Goal: Transaction & Acquisition: Purchase product/service

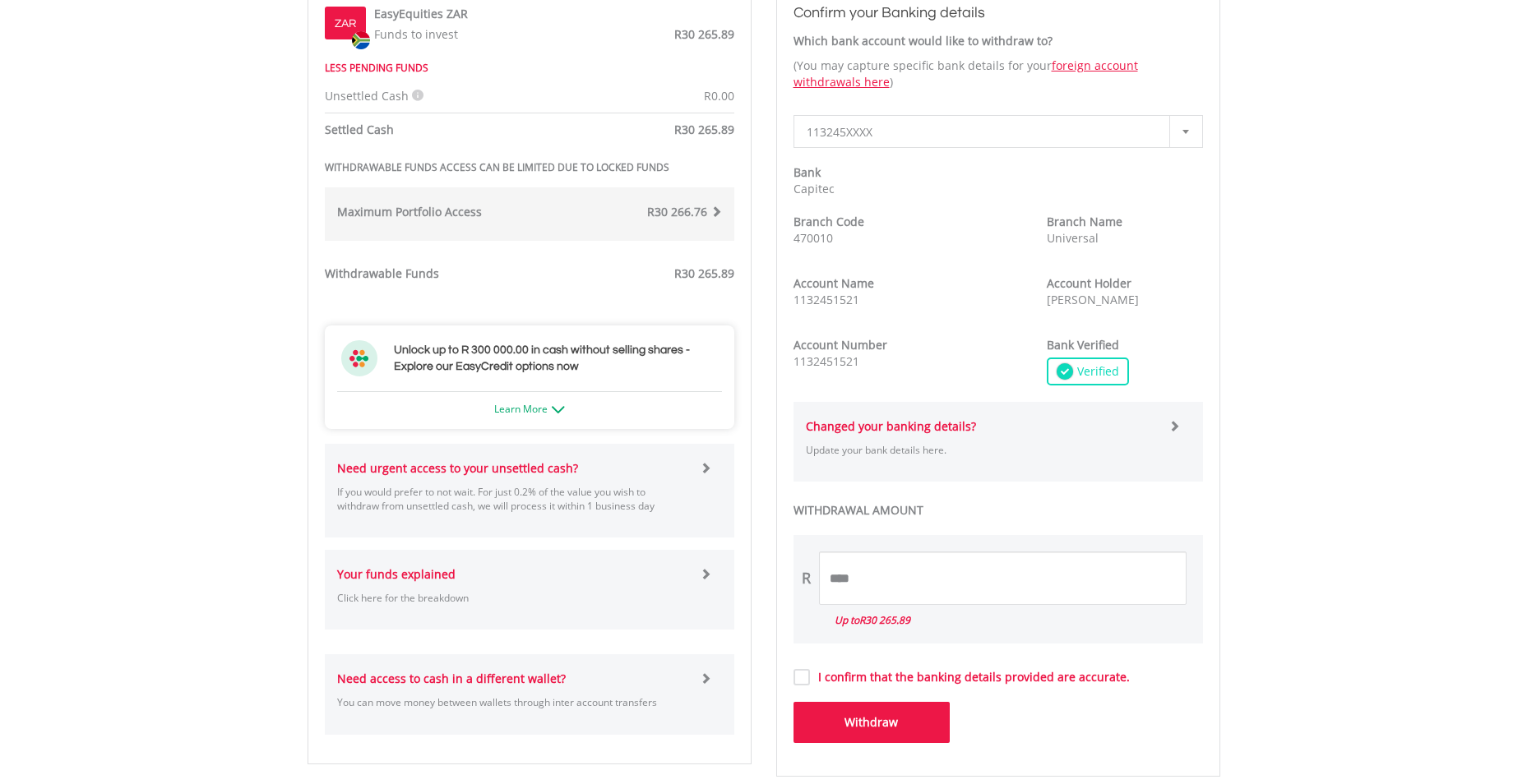
scroll to position [575, 0]
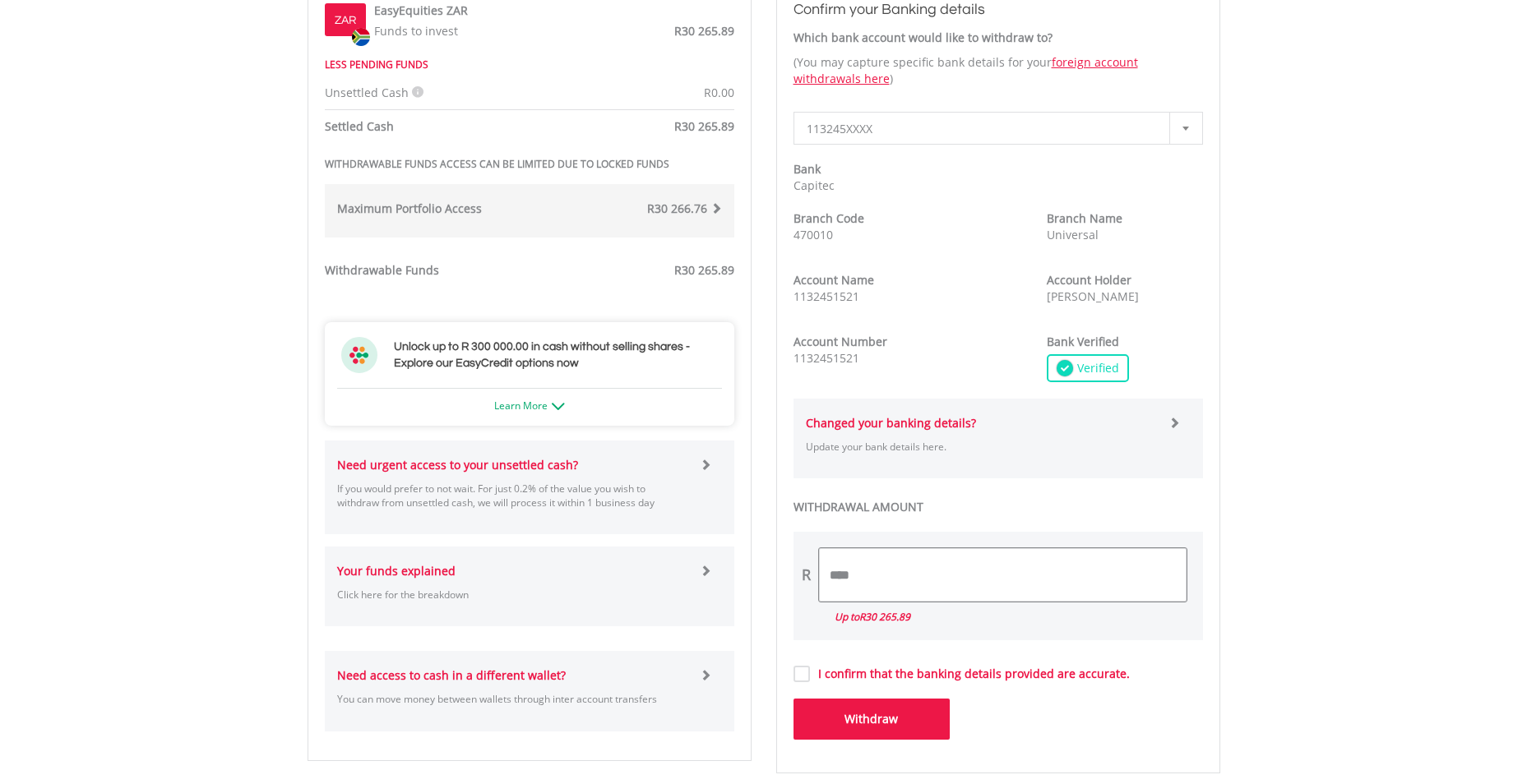
click at [865, 579] on input "****" at bounding box center [1002, 574] width 368 height 53
type input "*"
type input "****"
click at [809, 675] on label "I confirm that the banking details provided are accurate." at bounding box center [969, 674] width 320 height 16
click at [837, 726] on button "Withdraw" at bounding box center [871, 719] width 156 height 41
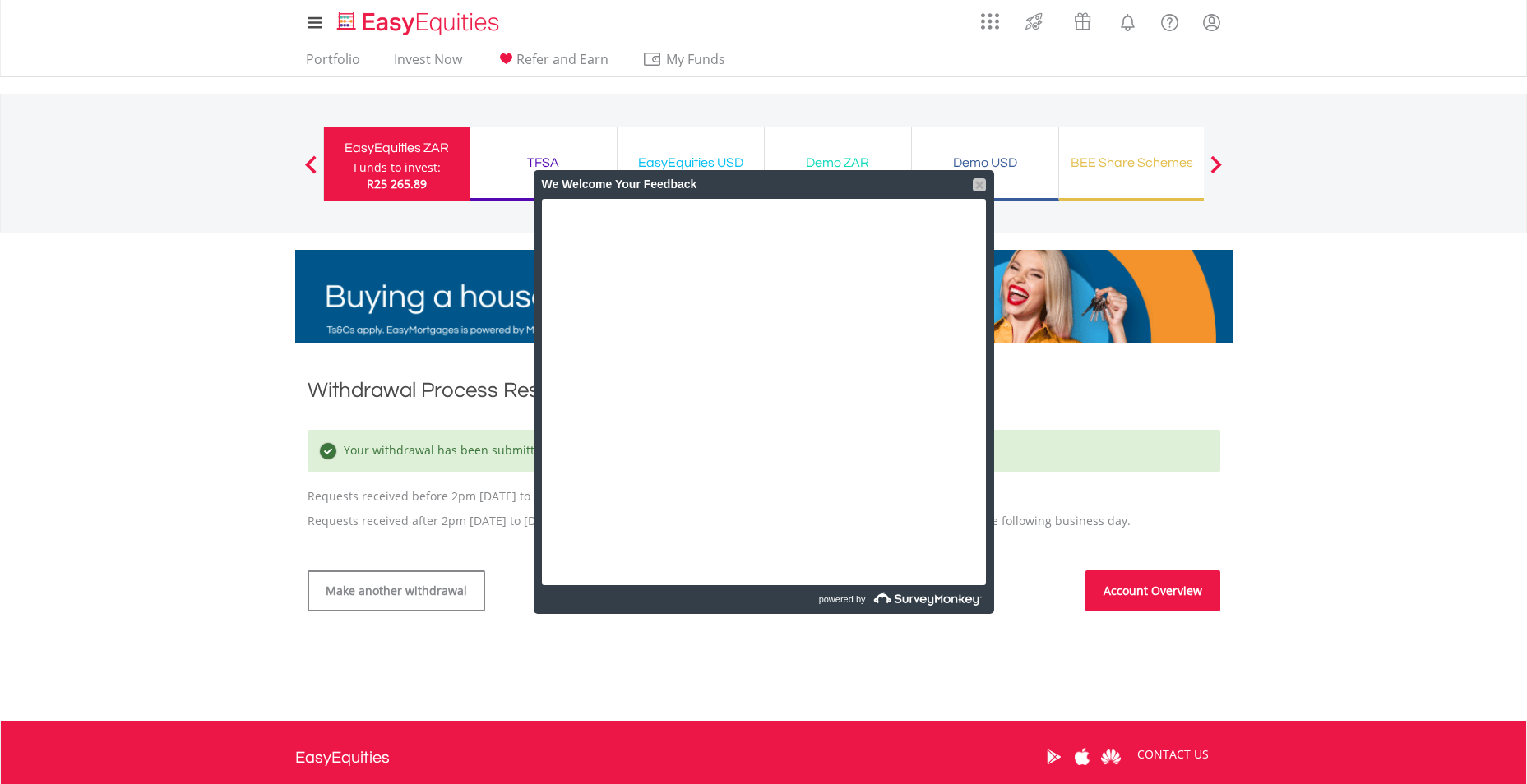
click at [980, 181] on div at bounding box center [979, 185] width 14 height 14
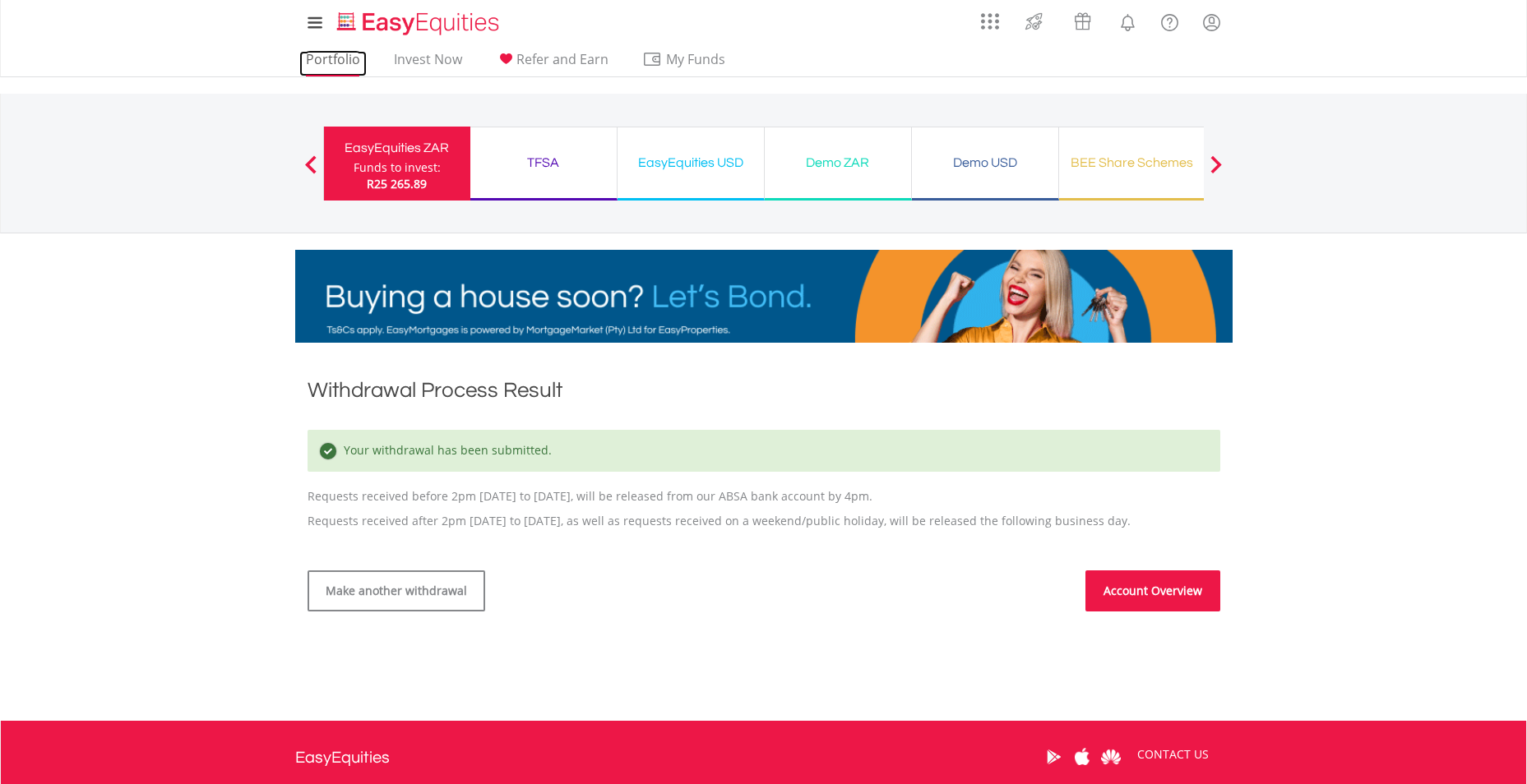
click at [329, 58] on link "Portfolio" at bounding box center [333, 64] width 68 height 25
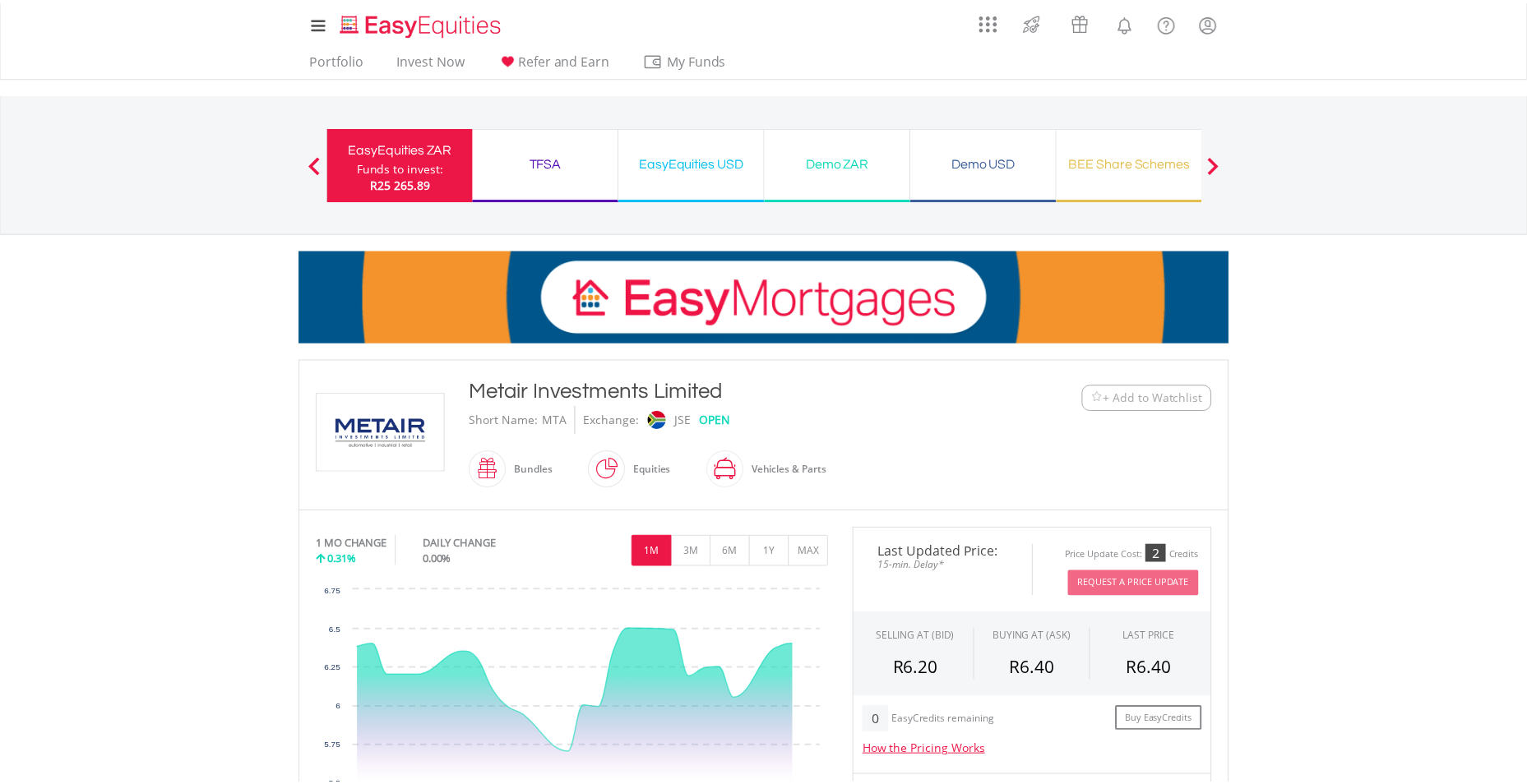
scroll to position [164, 0]
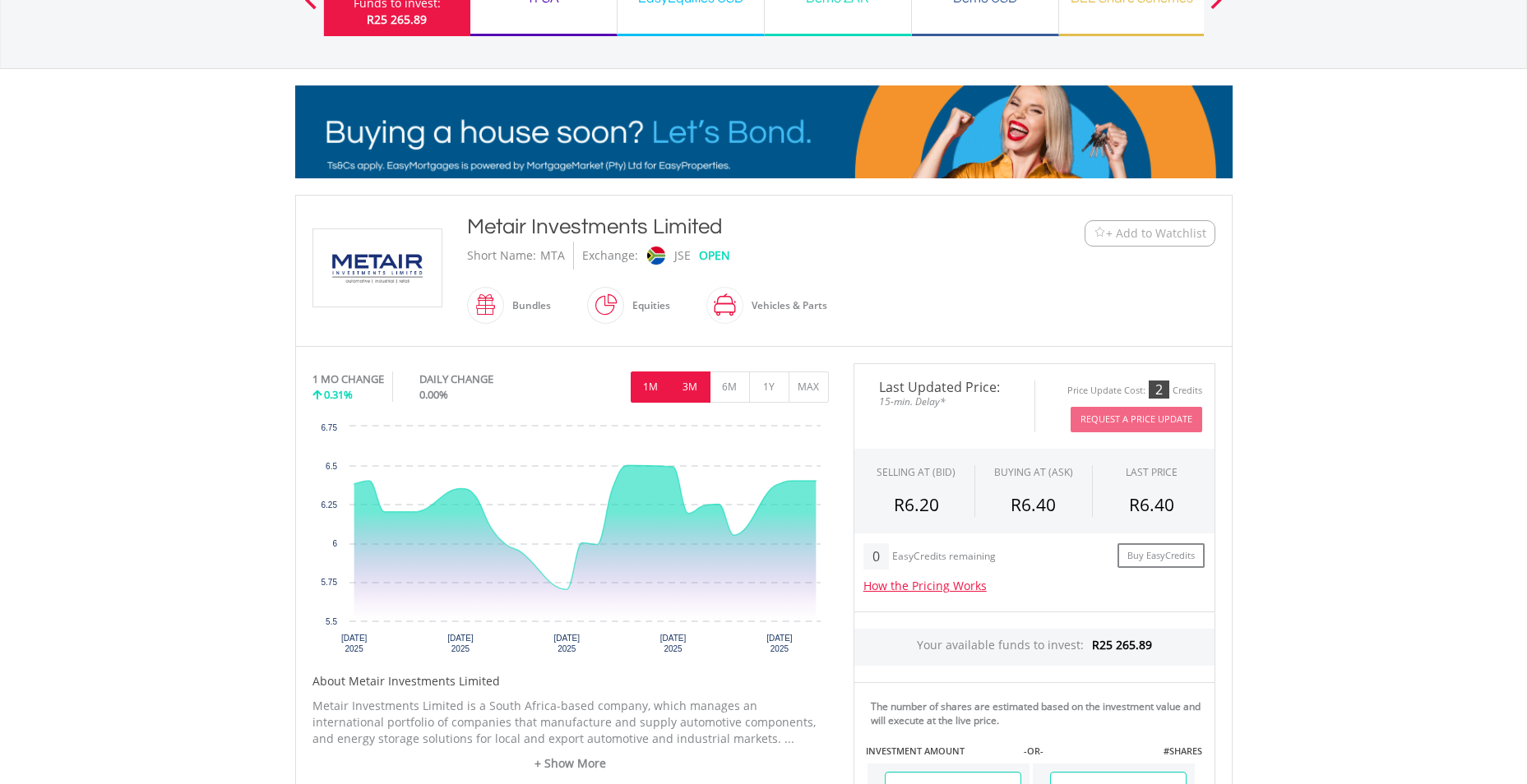
click at [691, 389] on button "3M" at bounding box center [690, 387] width 41 height 32
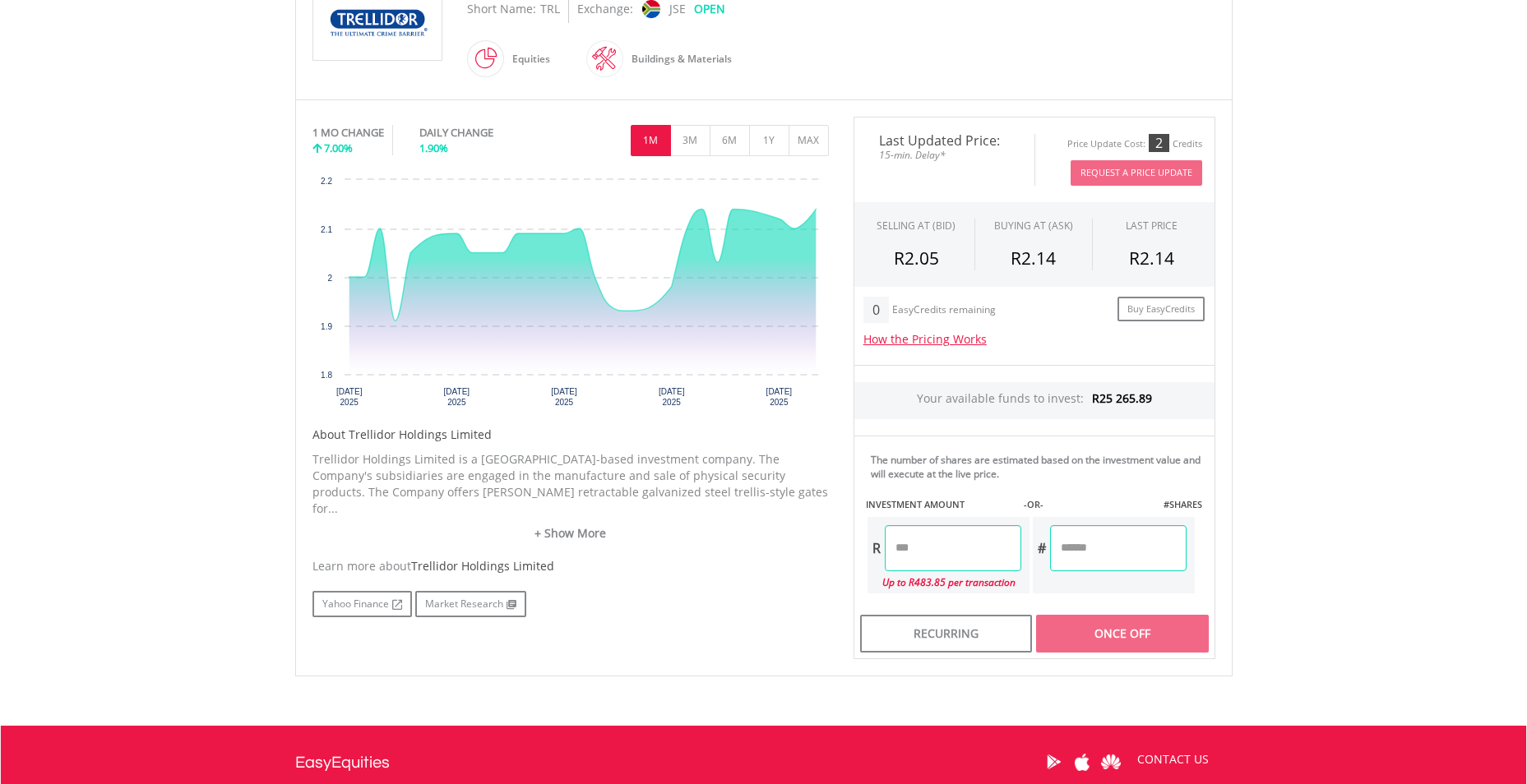
scroll to position [329, 0]
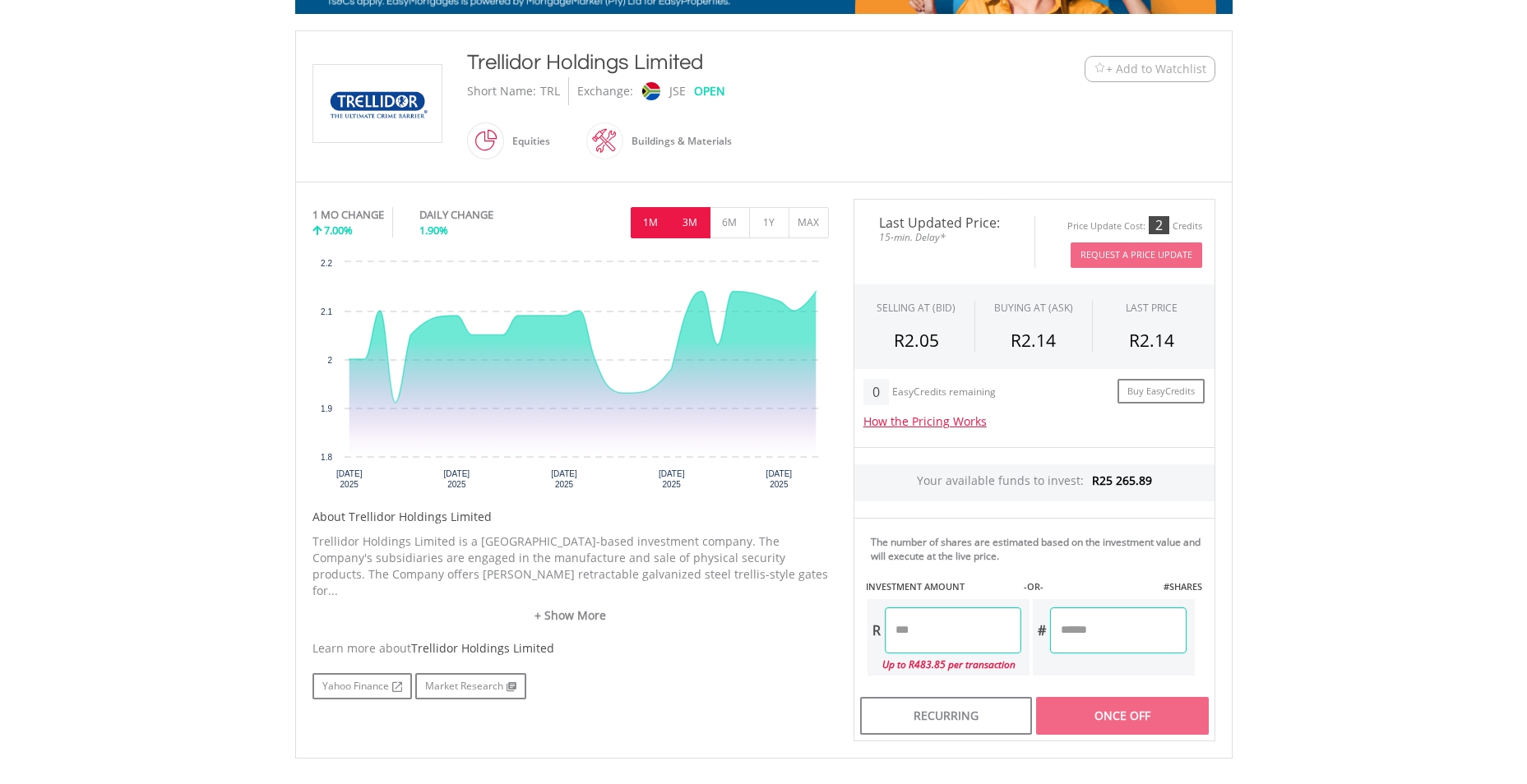
click at [688, 231] on button "3M" at bounding box center [690, 223] width 41 height 32
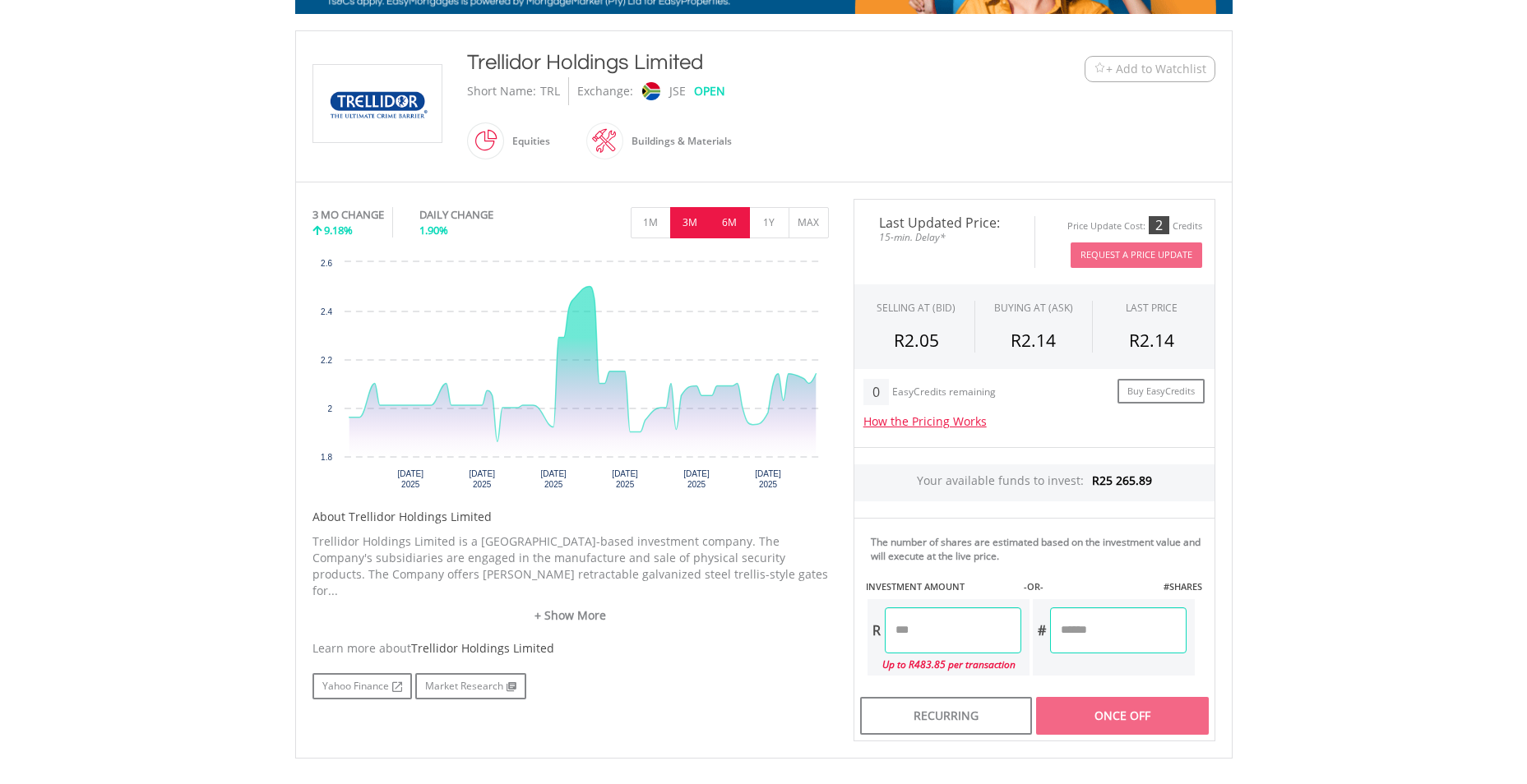
click at [733, 220] on button "6M" at bounding box center [729, 223] width 41 height 32
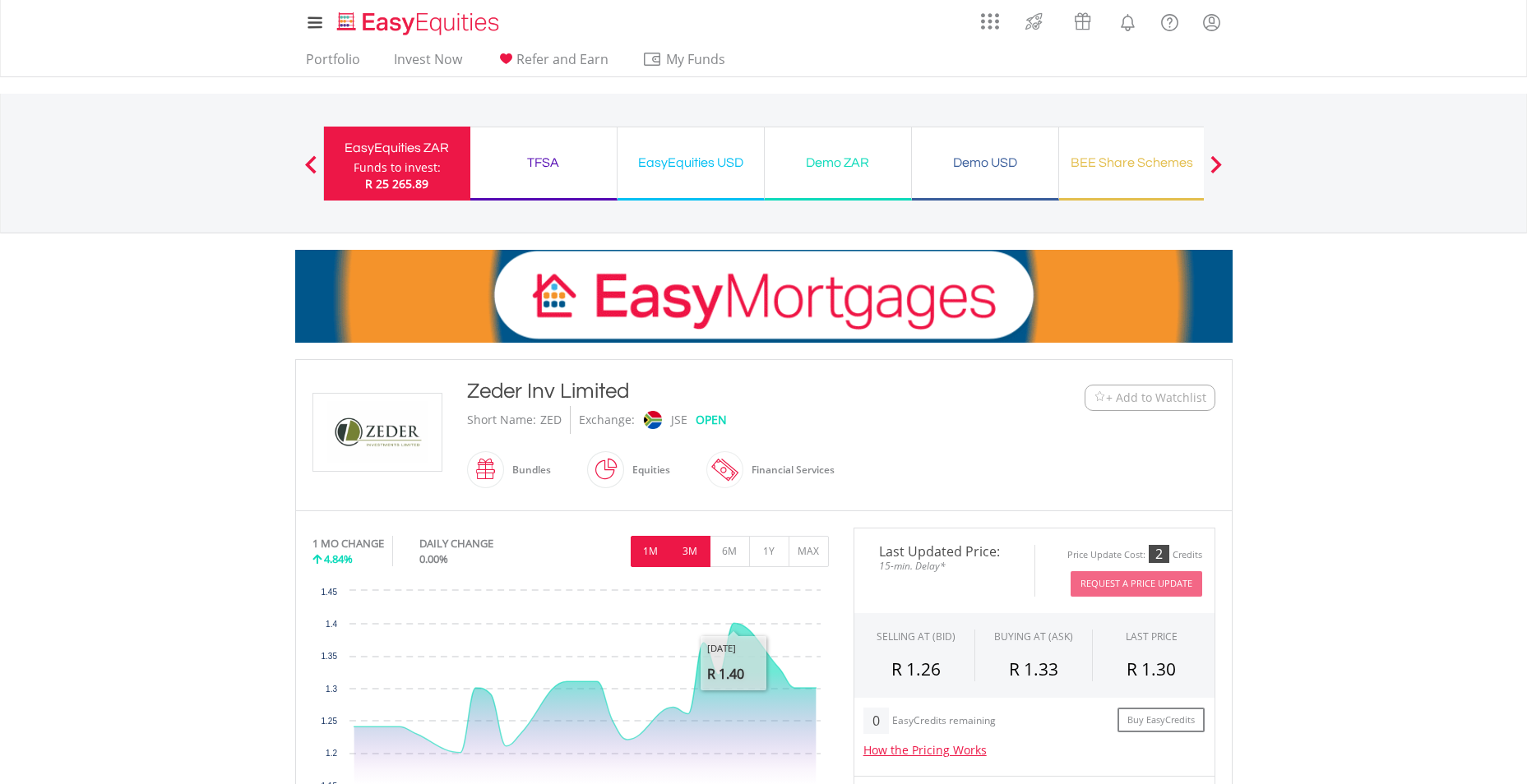
click at [700, 557] on button "3M" at bounding box center [690, 552] width 41 height 32
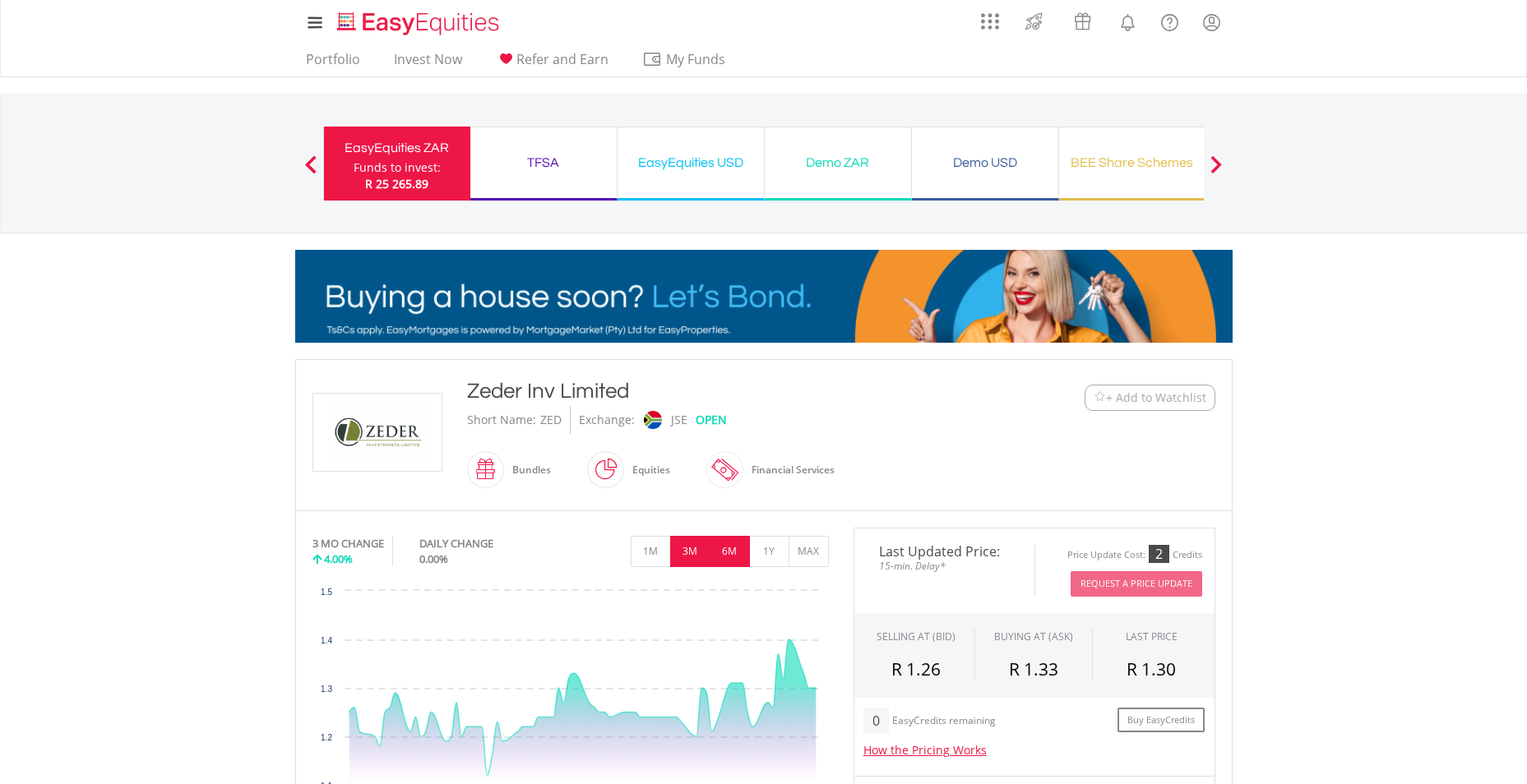
click at [725, 550] on button "6M" at bounding box center [729, 552] width 41 height 32
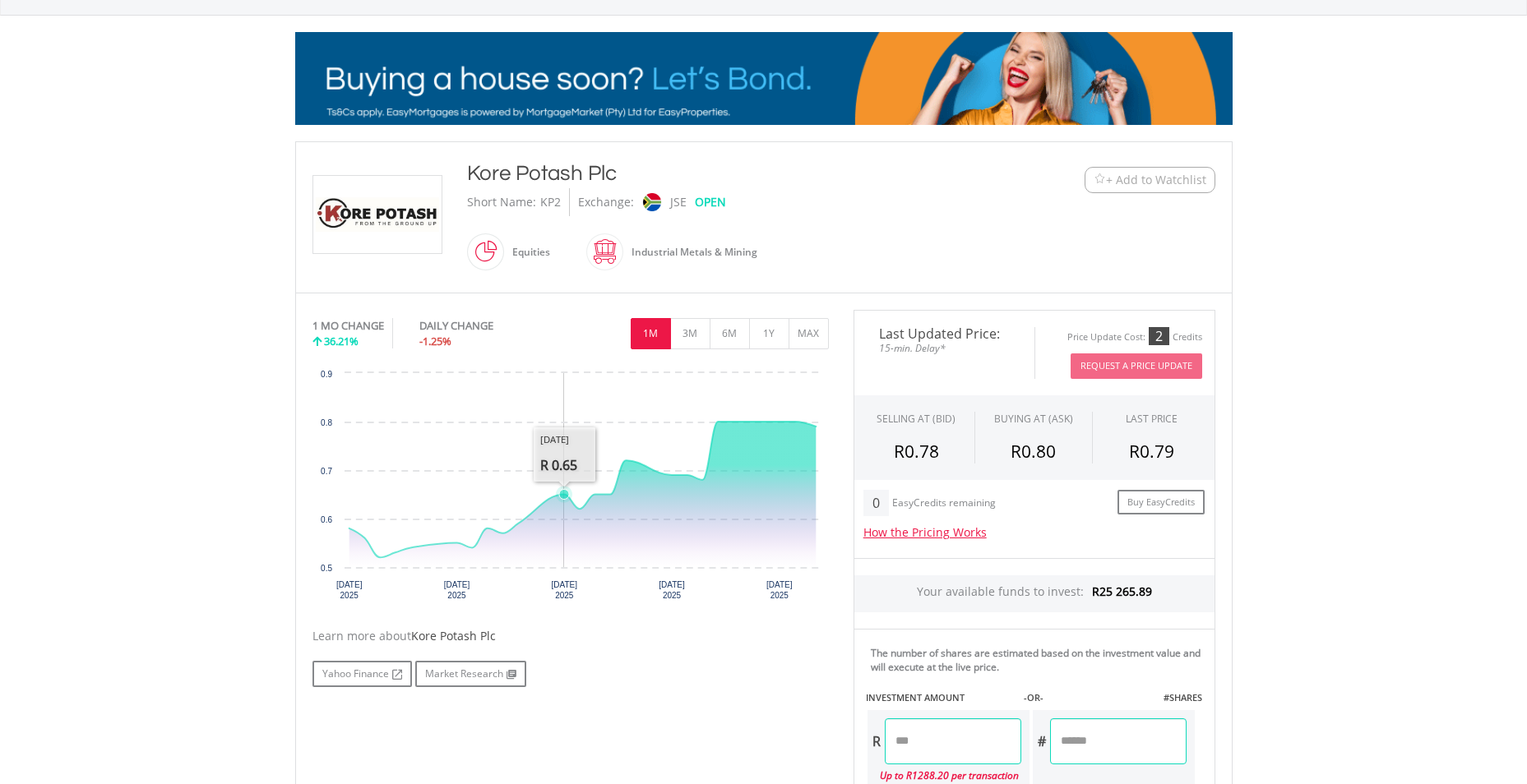
scroll to position [247, 0]
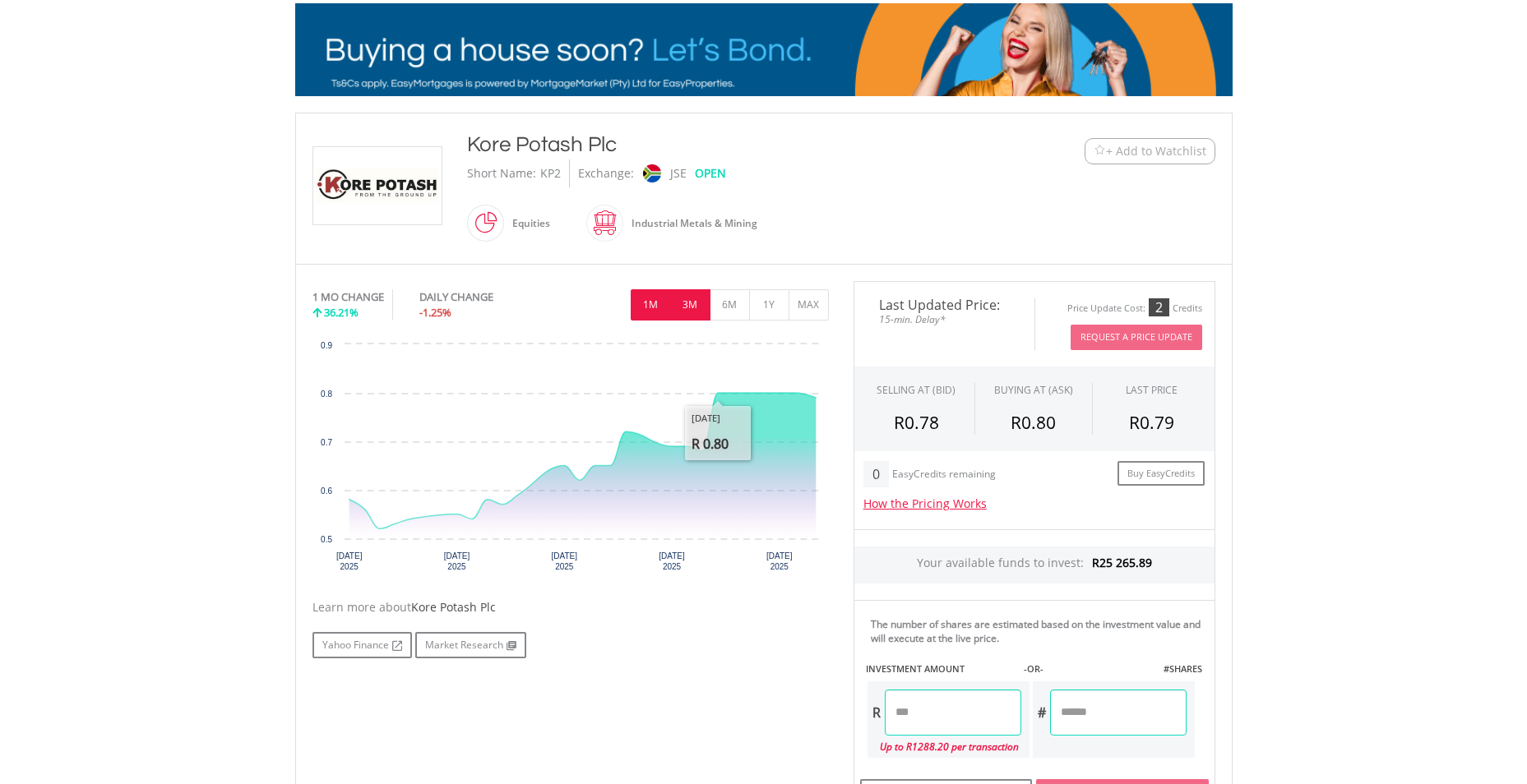
click at [697, 309] on button "3M" at bounding box center [690, 305] width 41 height 32
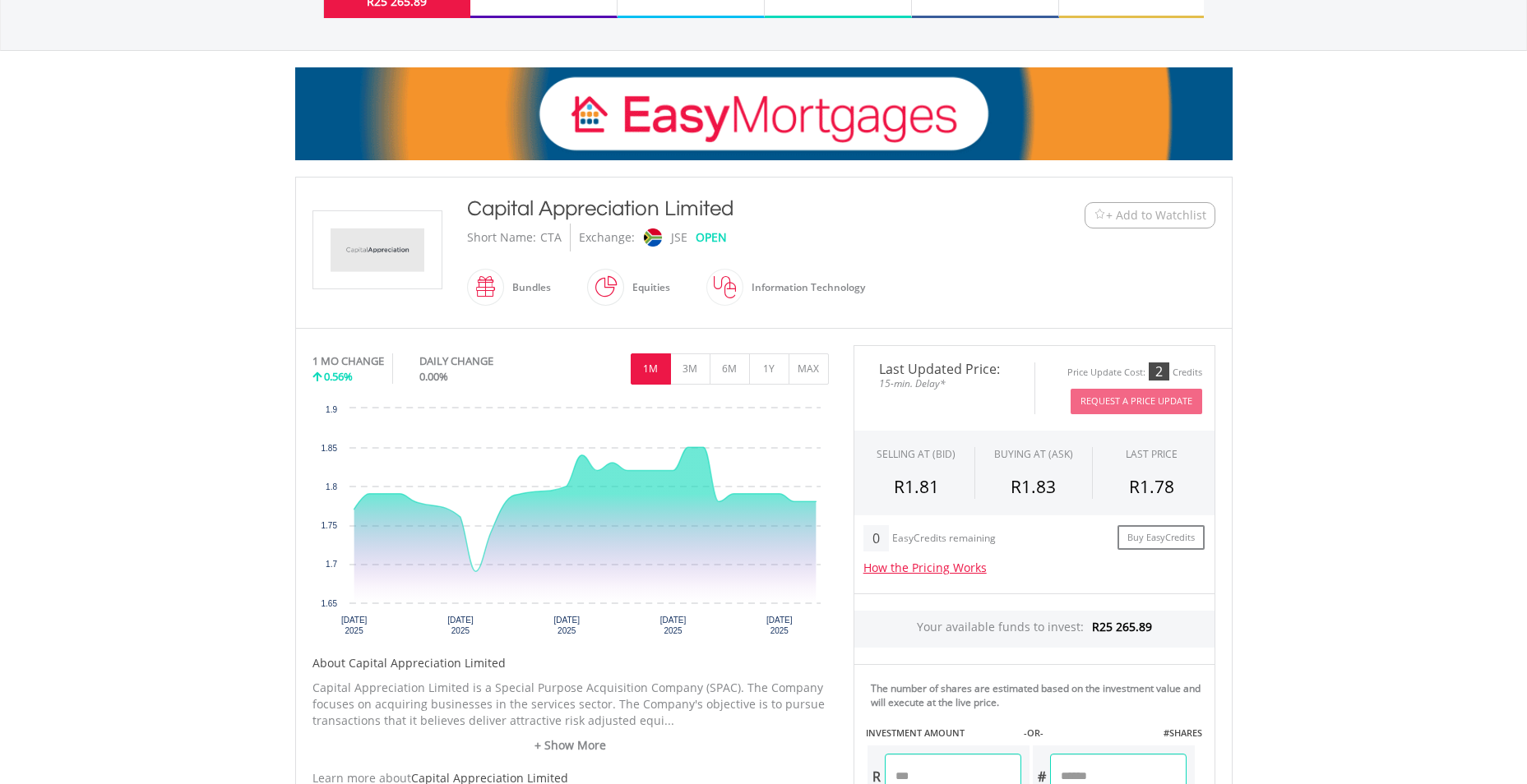
scroll to position [247, 0]
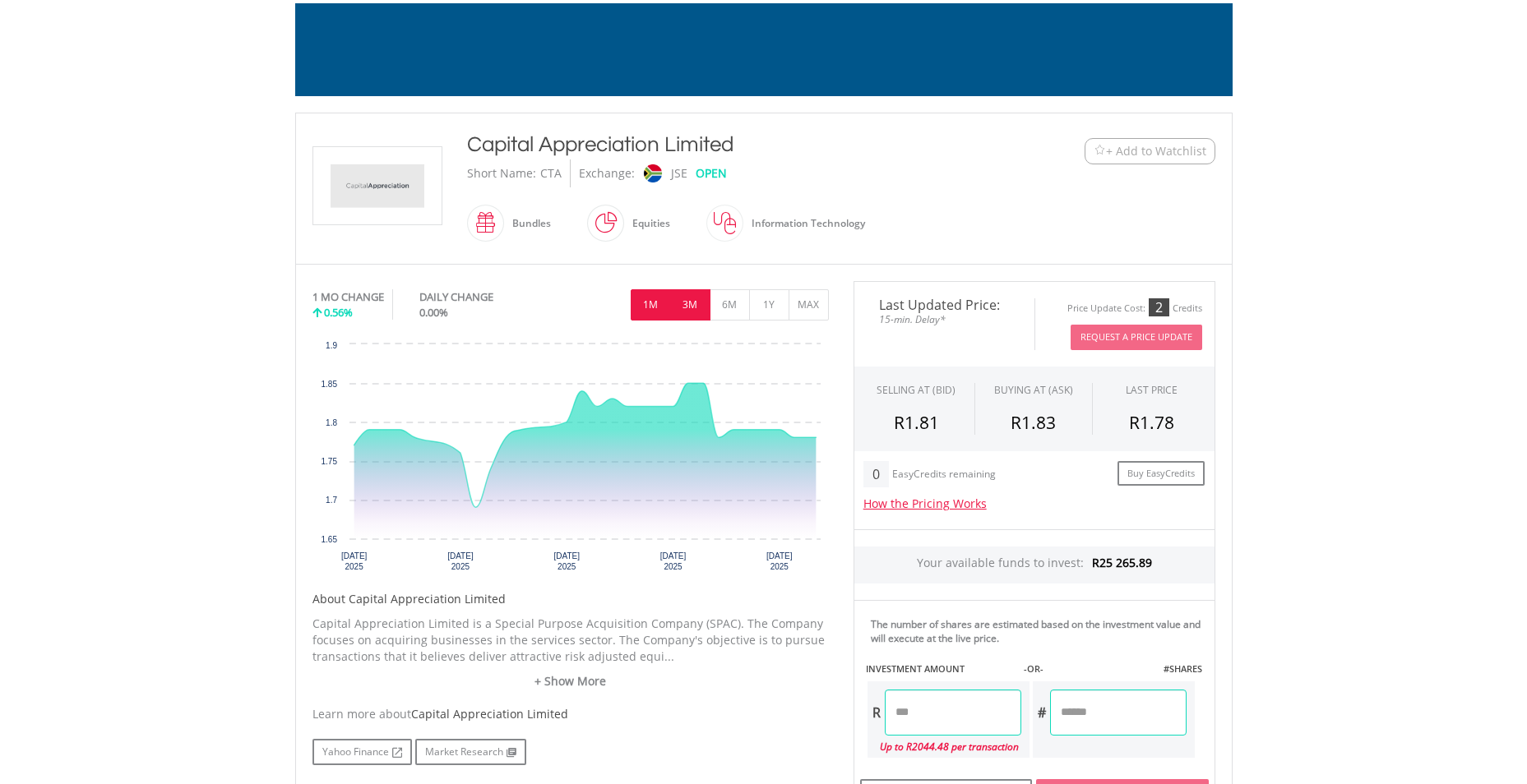
click at [686, 313] on button "3M" at bounding box center [690, 305] width 41 height 32
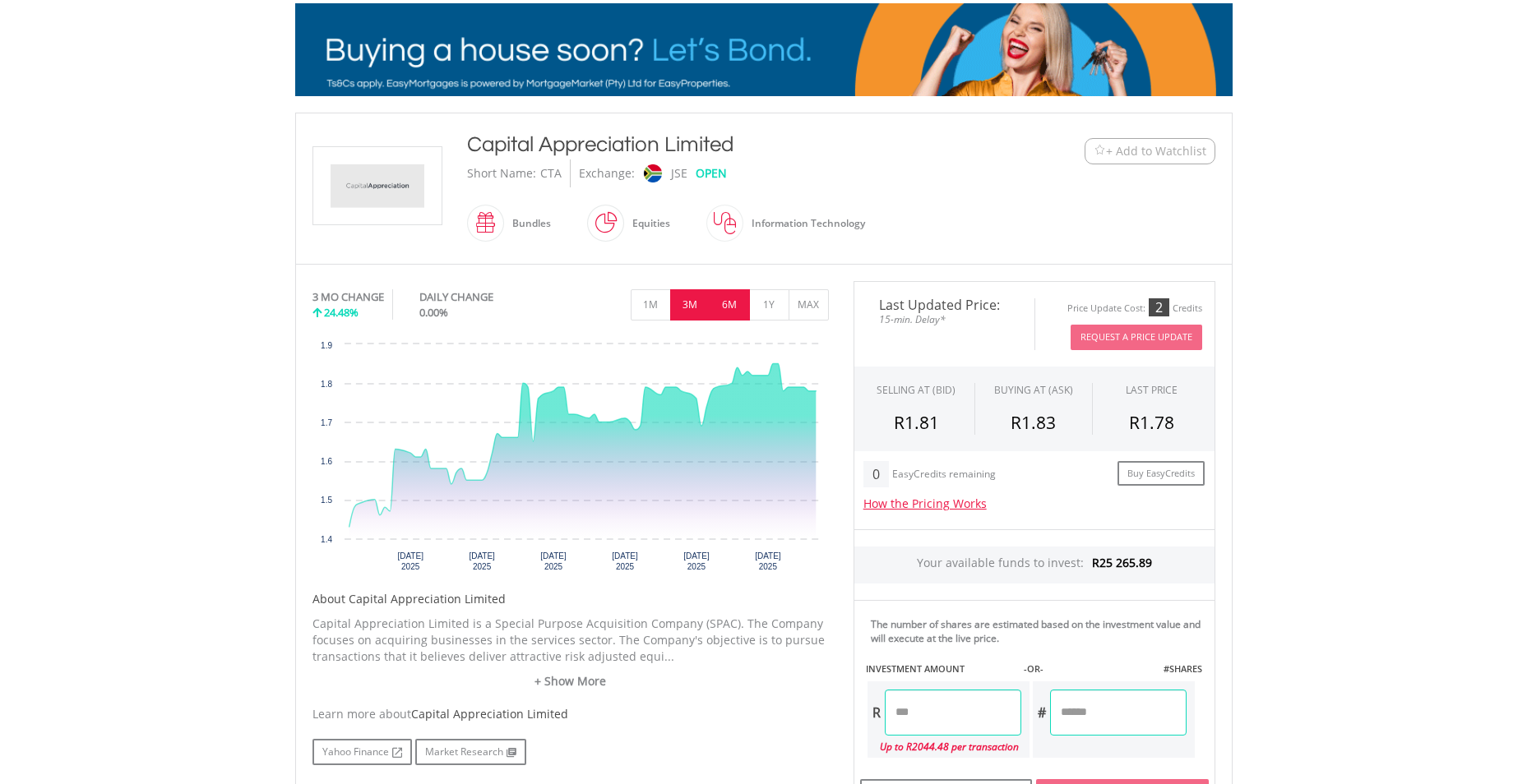
click at [722, 300] on button "6M" at bounding box center [729, 305] width 41 height 32
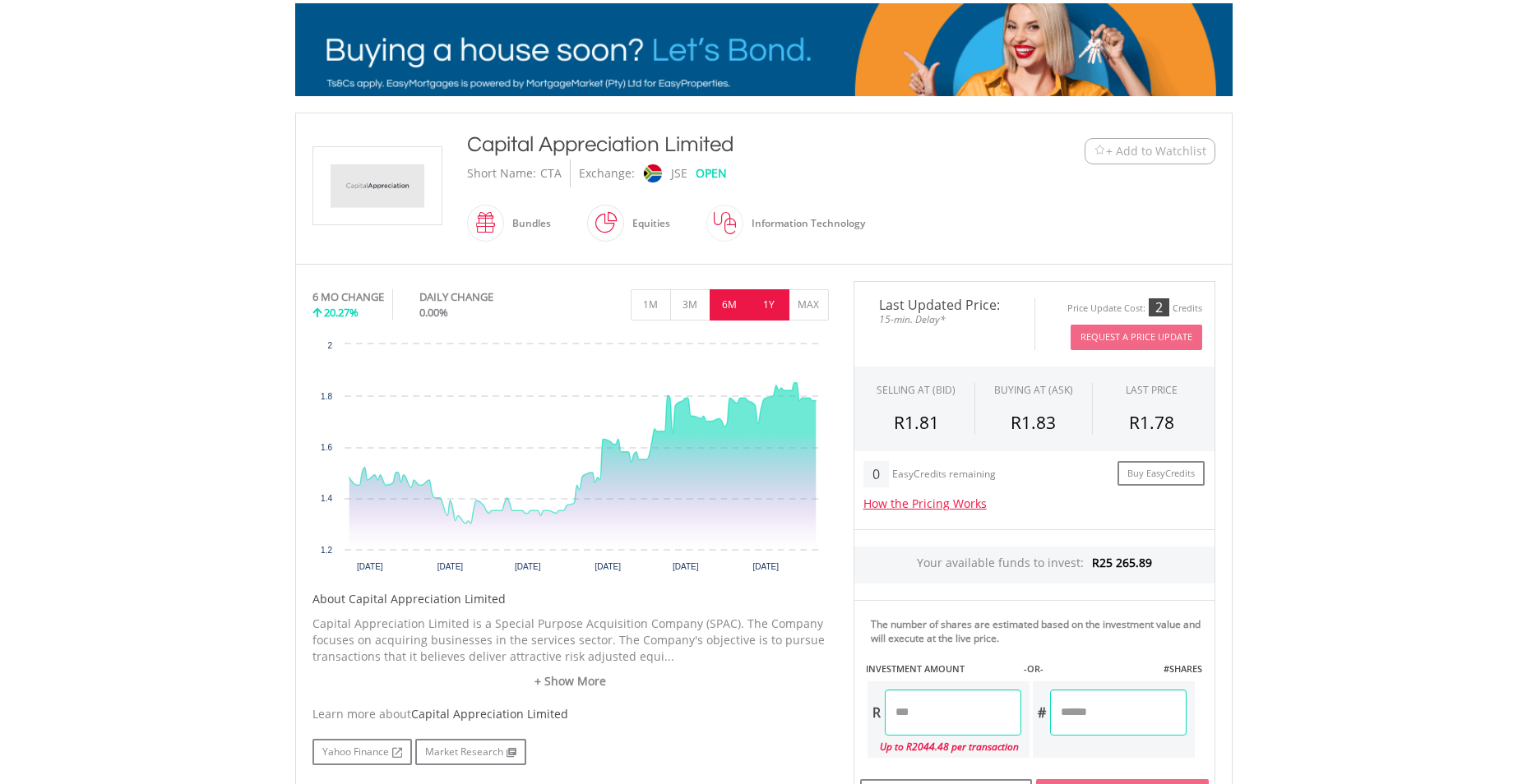
click at [768, 299] on button "1Y" at bounding box center [769, 305] width 41 height 32
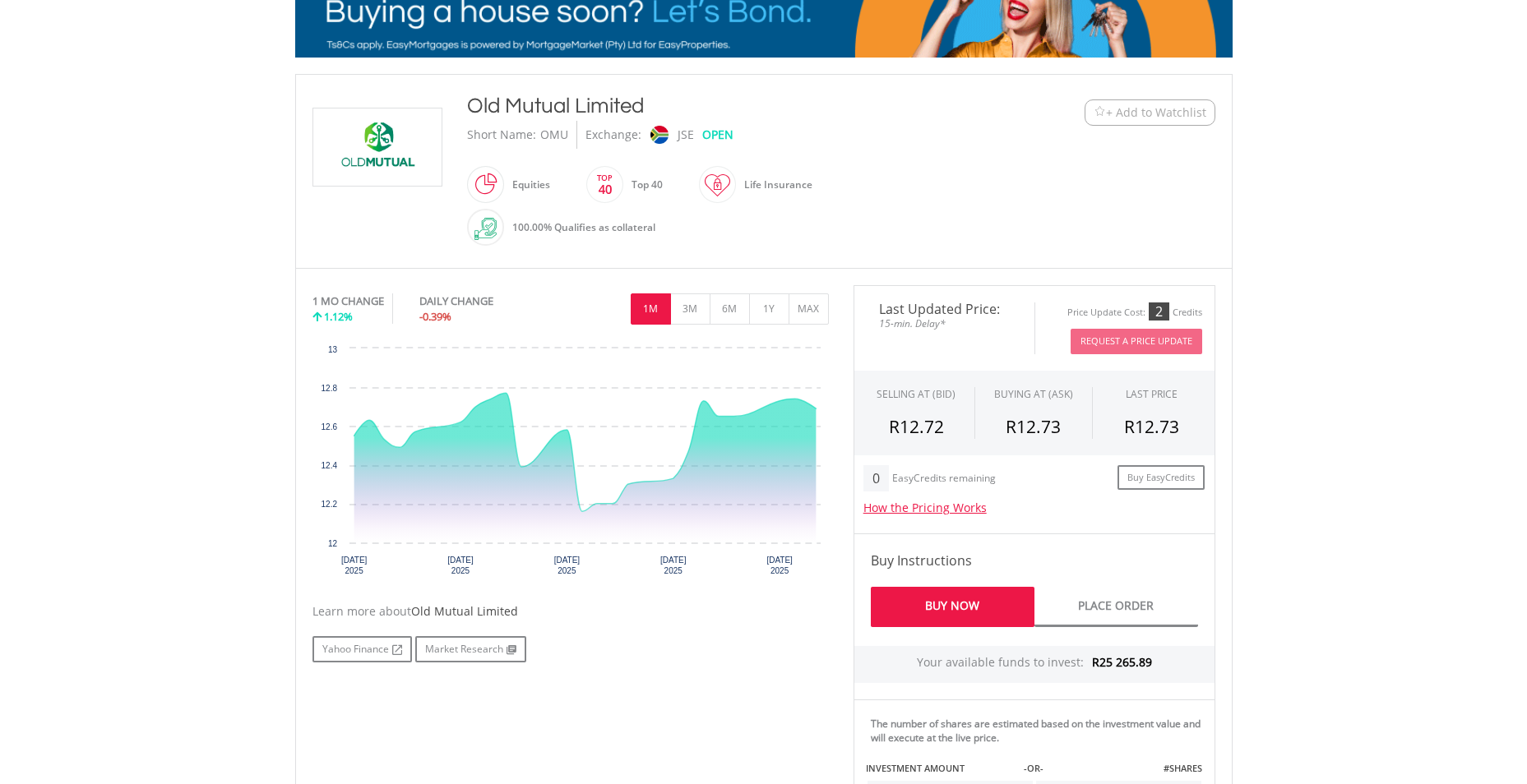
scroll to position [329, 0]
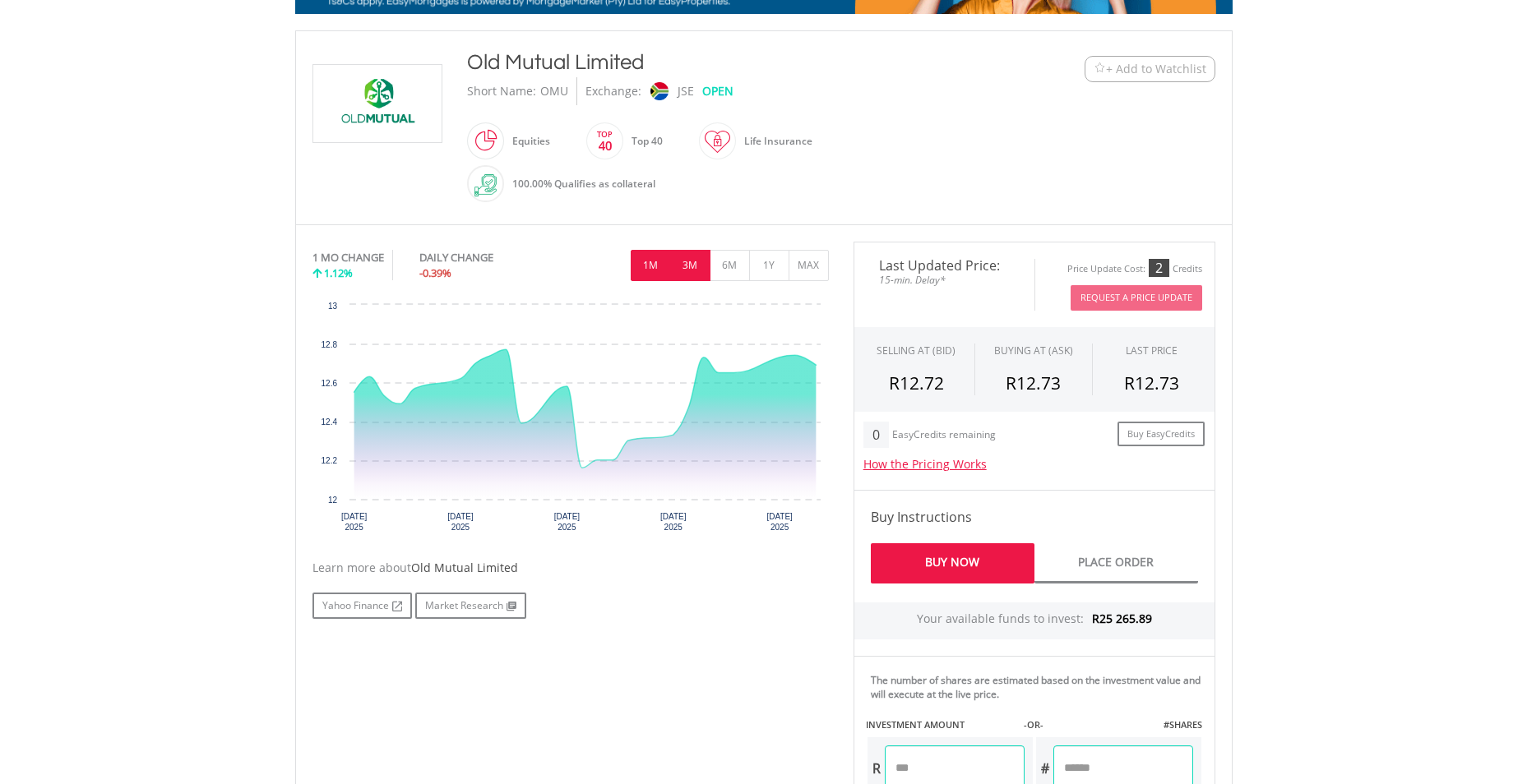
click at [689, 269] on button "3M" at bounding box center [690, 265] width 41 height 32
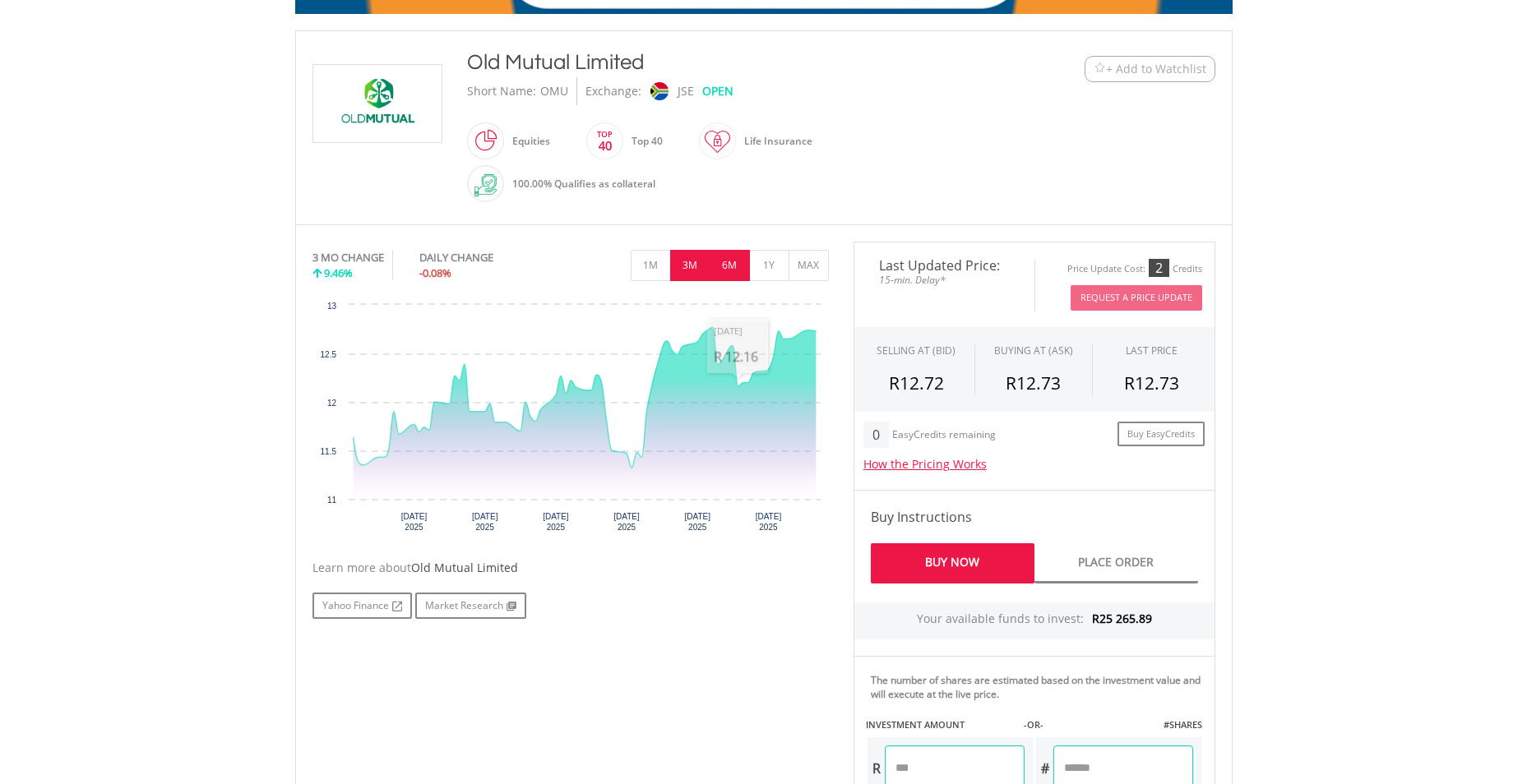
click at [728, 263] on button "6M" at bounding box center [729, 265] width 41 height 32
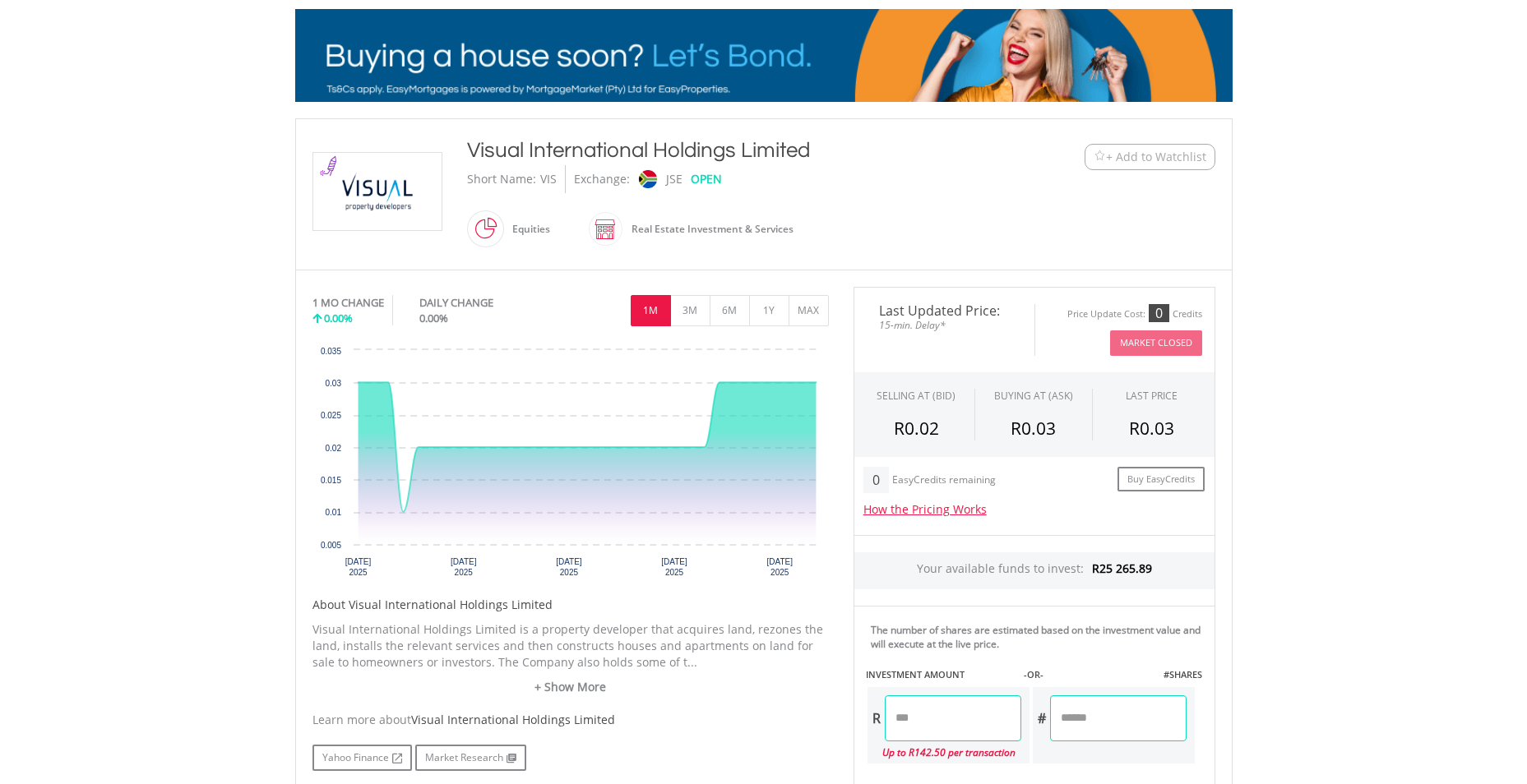
scroll to position [247, 0]
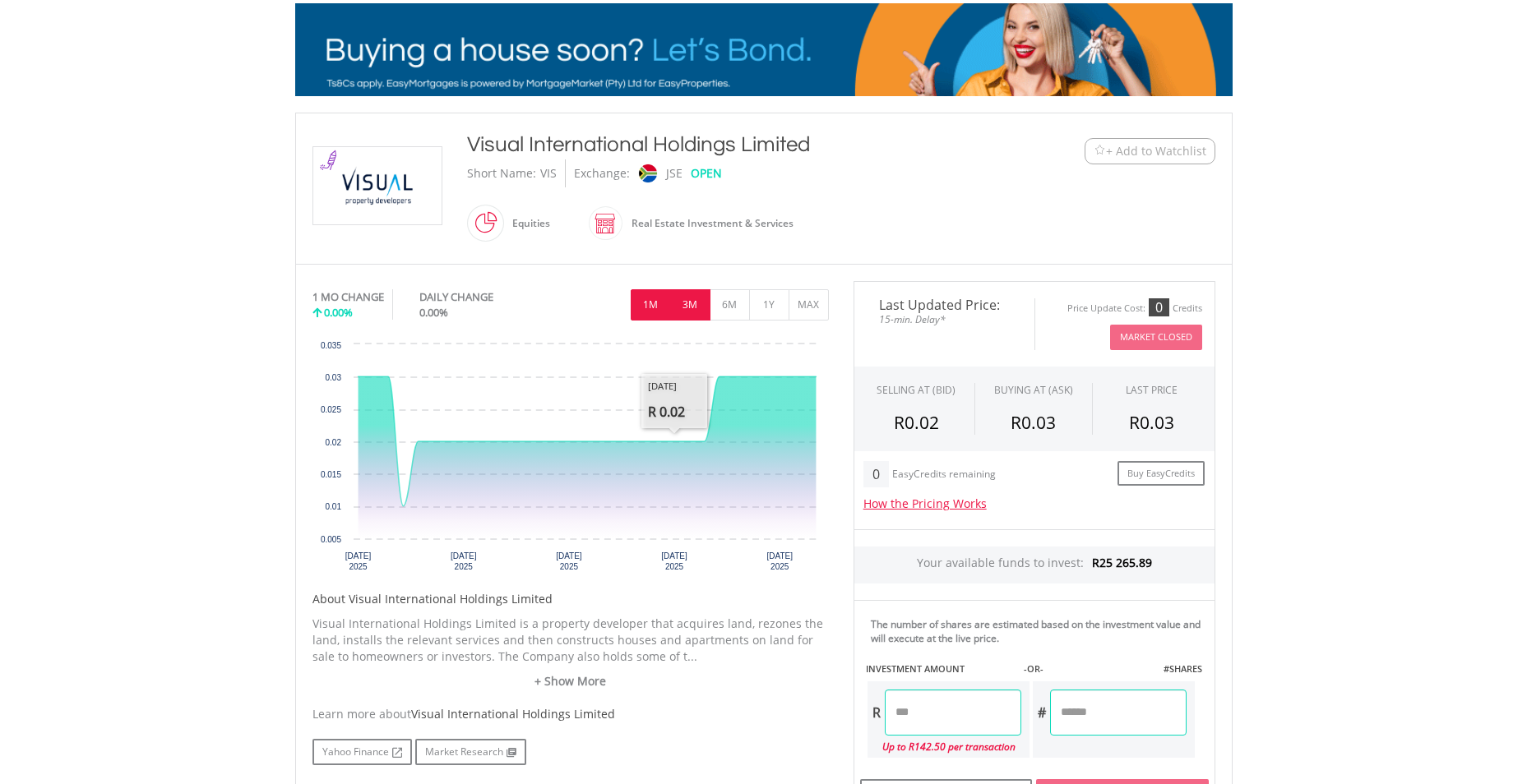
click at [687, 305] on button "3M" at bounding box center [690, 305] width 41 height 32
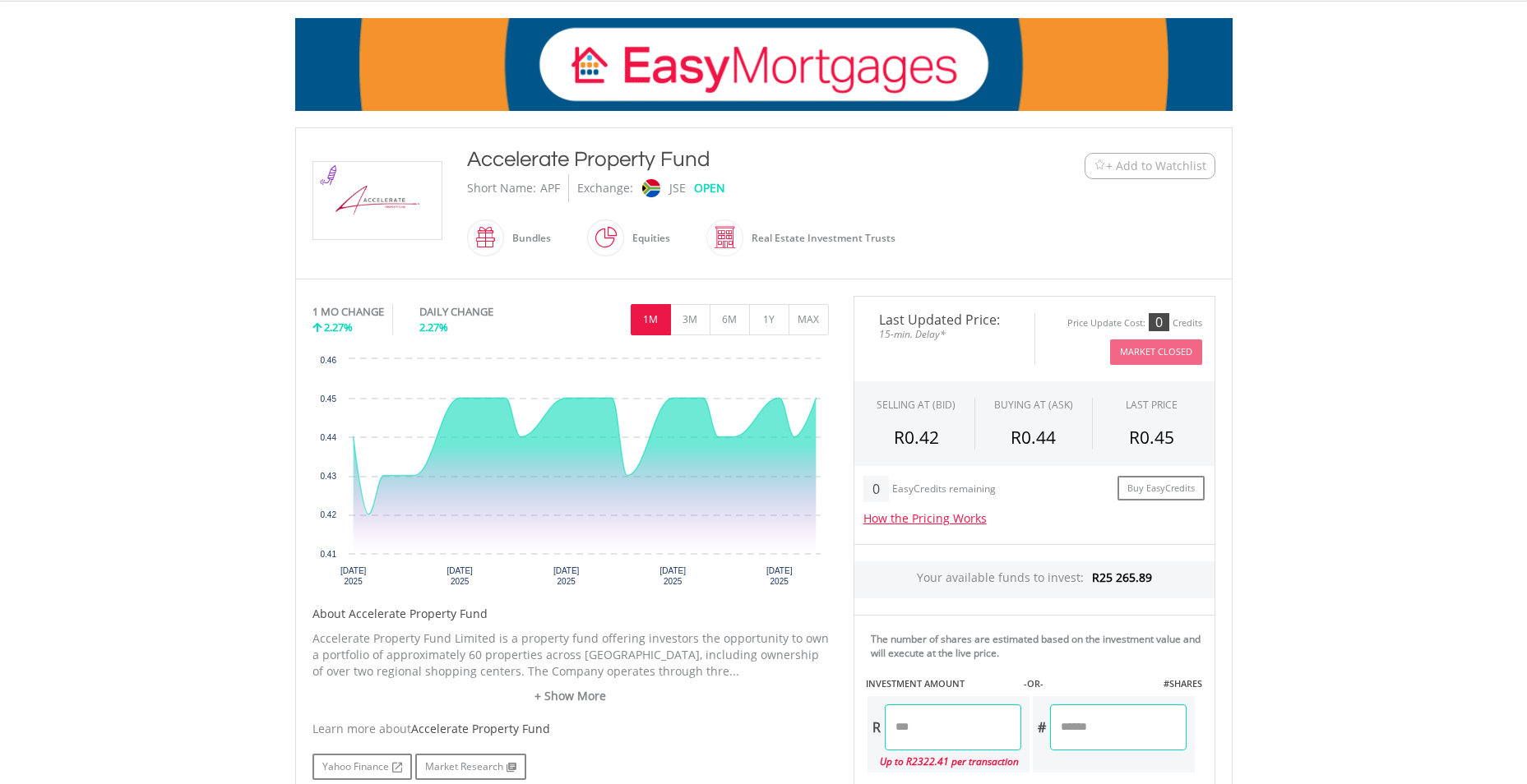
scroll to position [247, 0]
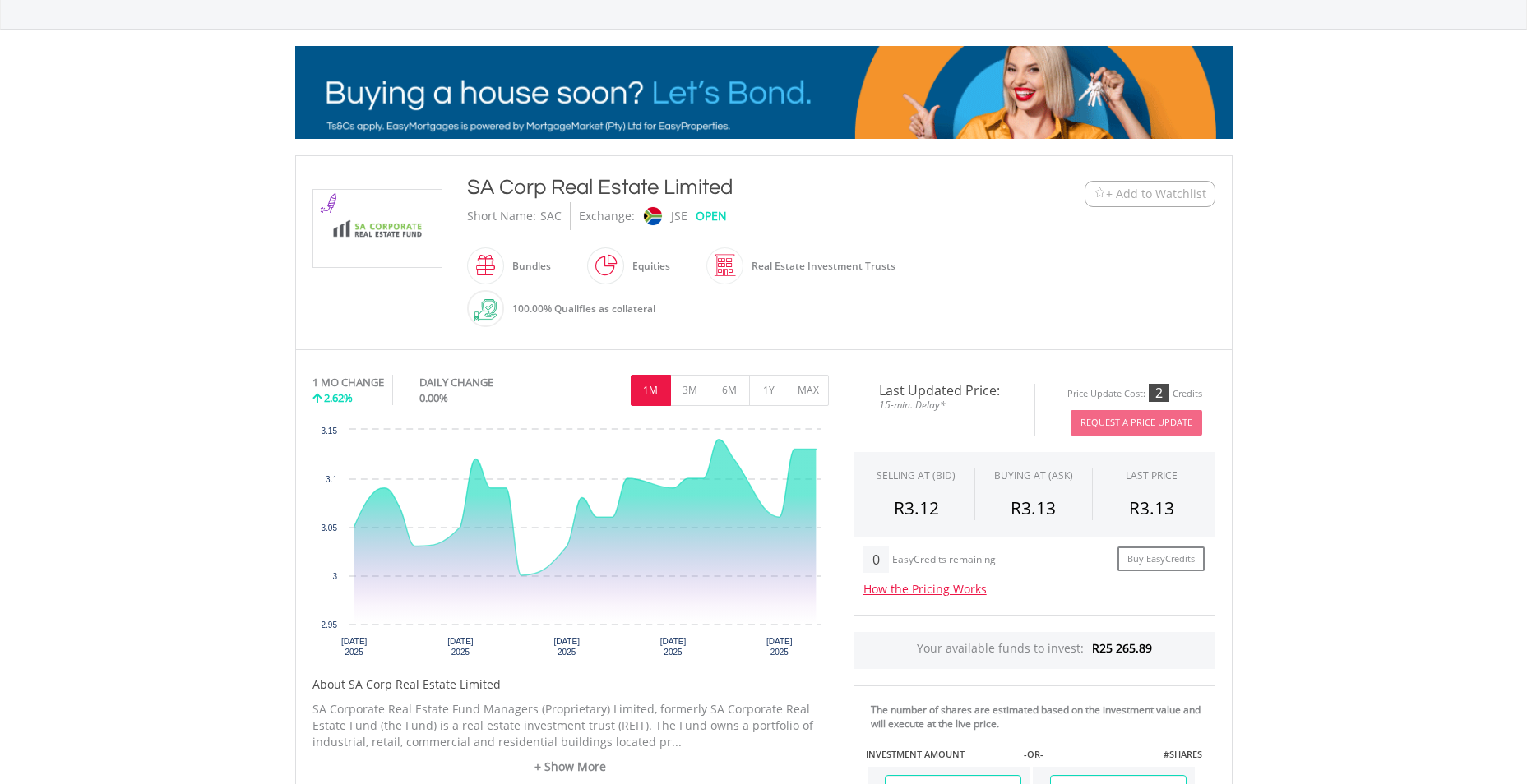
scroll to position [247, 0]
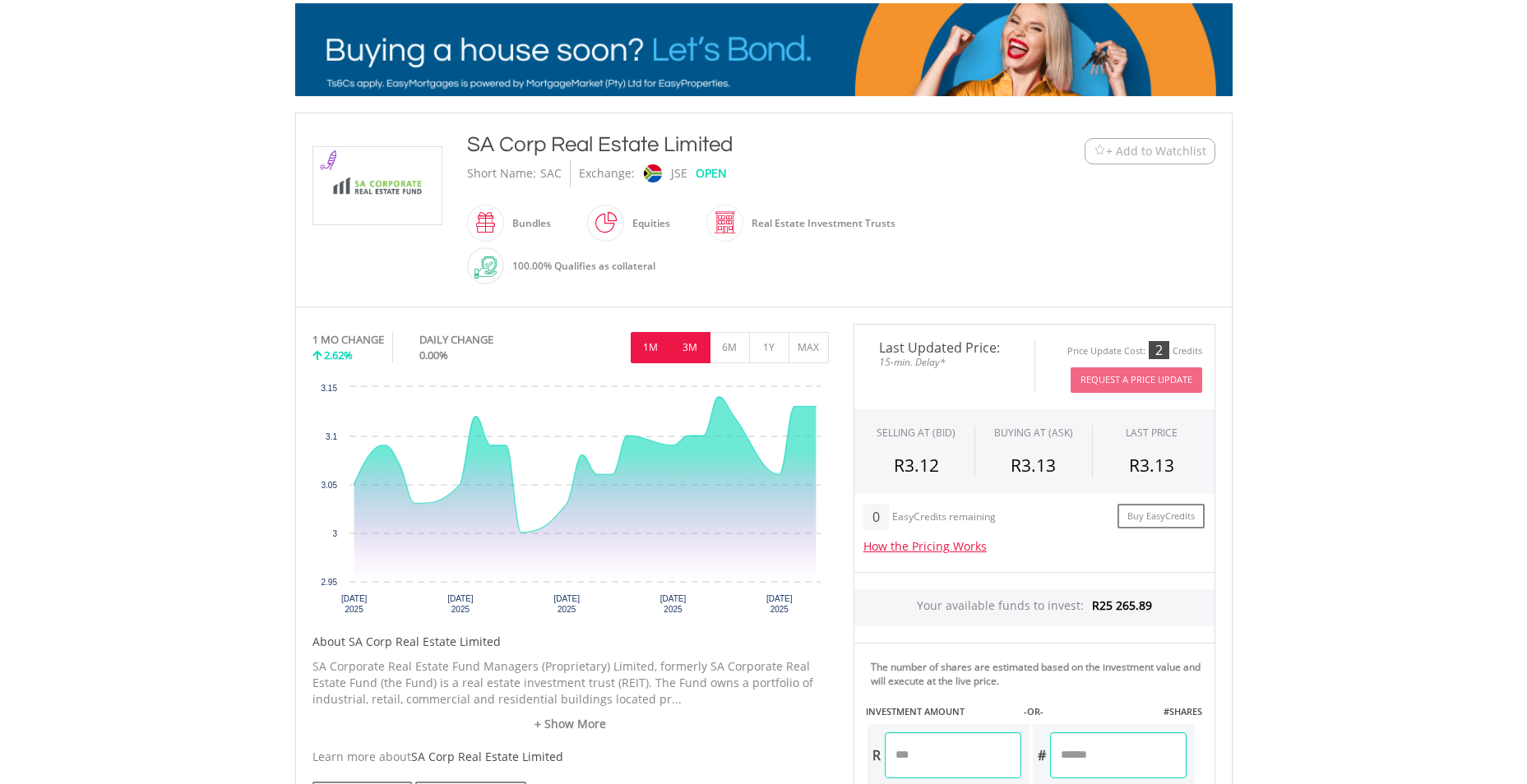
click at [697, 345] on button "3M" at bounding box center [690, 347] width 41 height 32
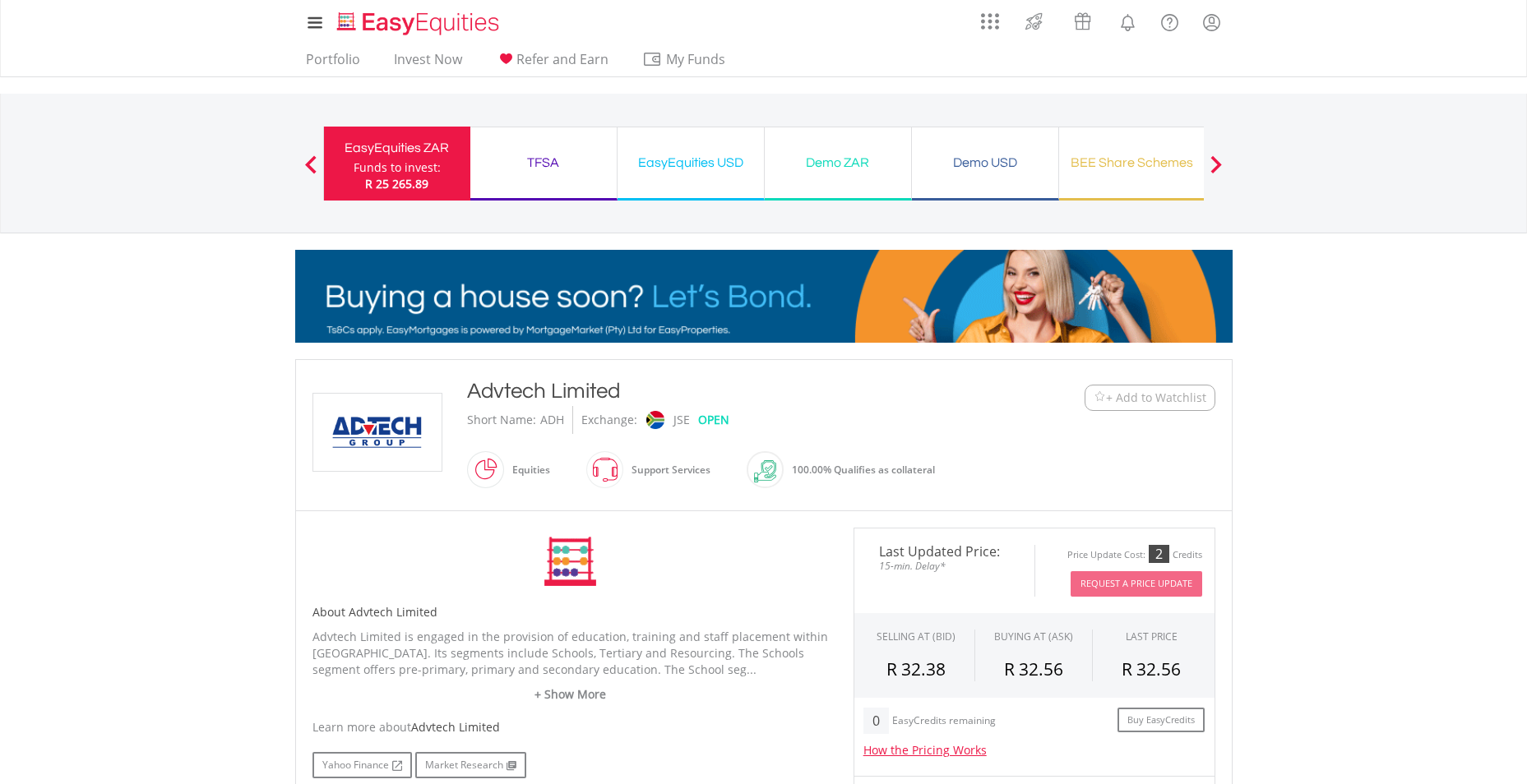
scroll to position [329, 0]
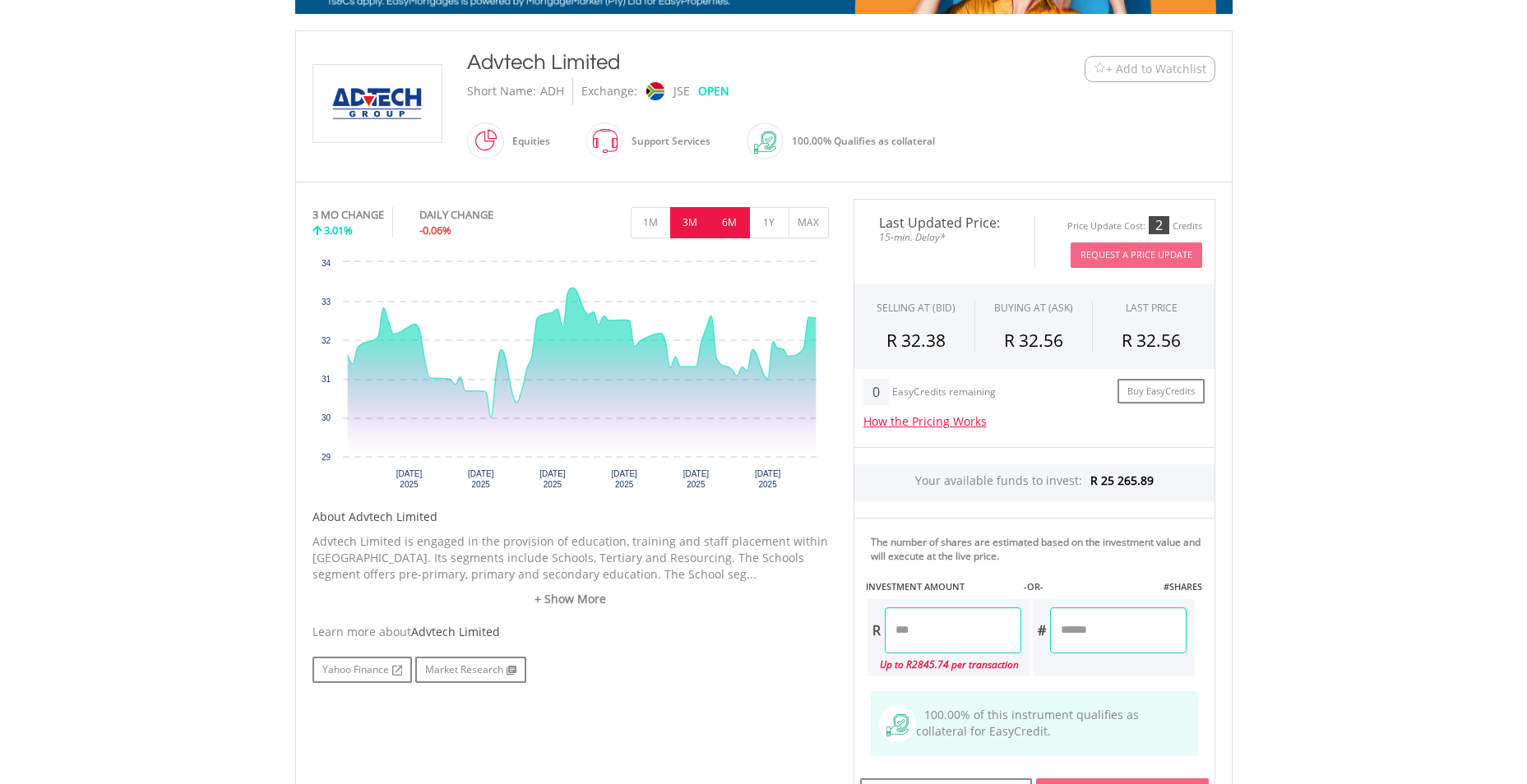
click at [727, 220] on button "6M" at bounding box center [729, 223] width 41 height 32
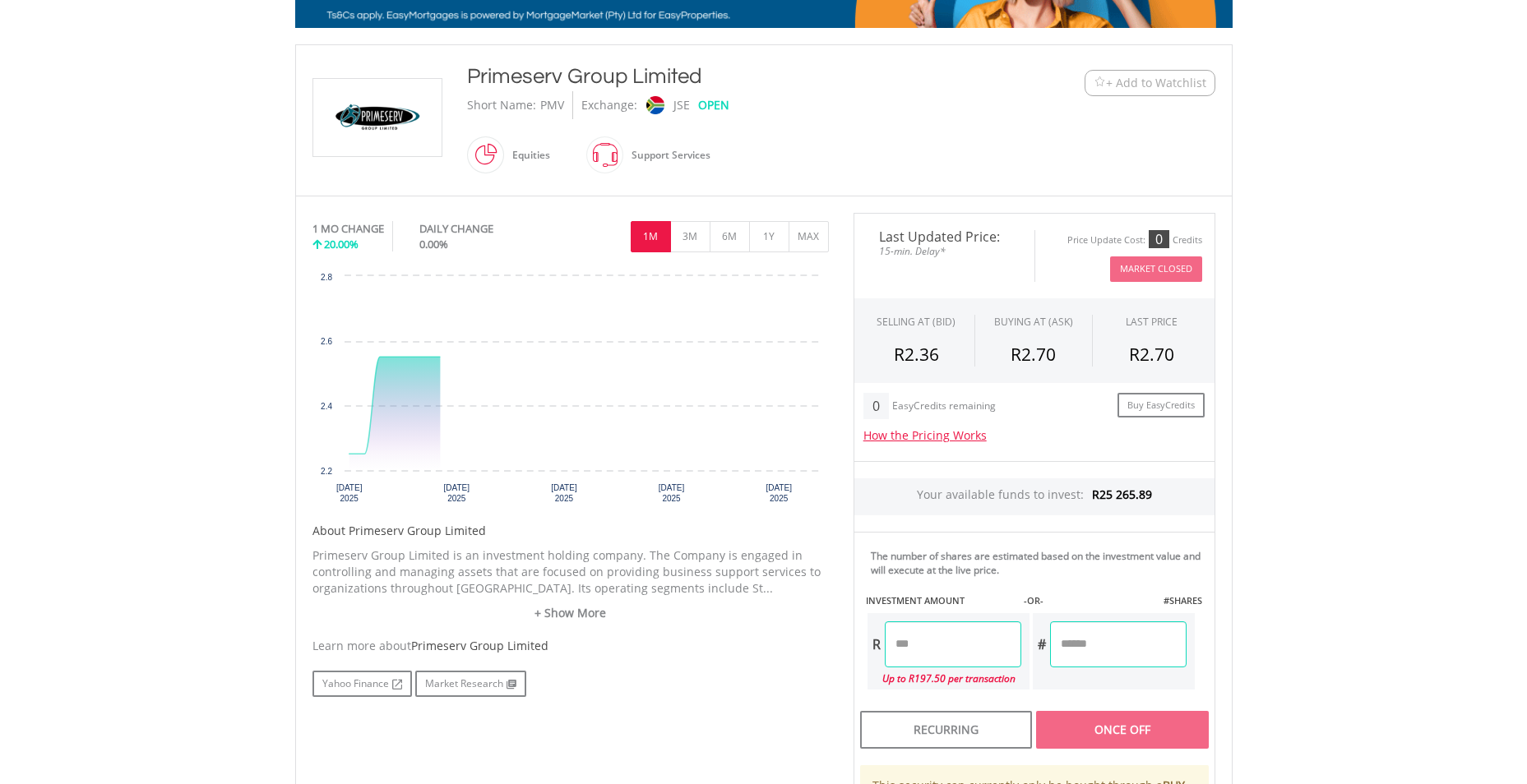
scroll to position [329, 0]
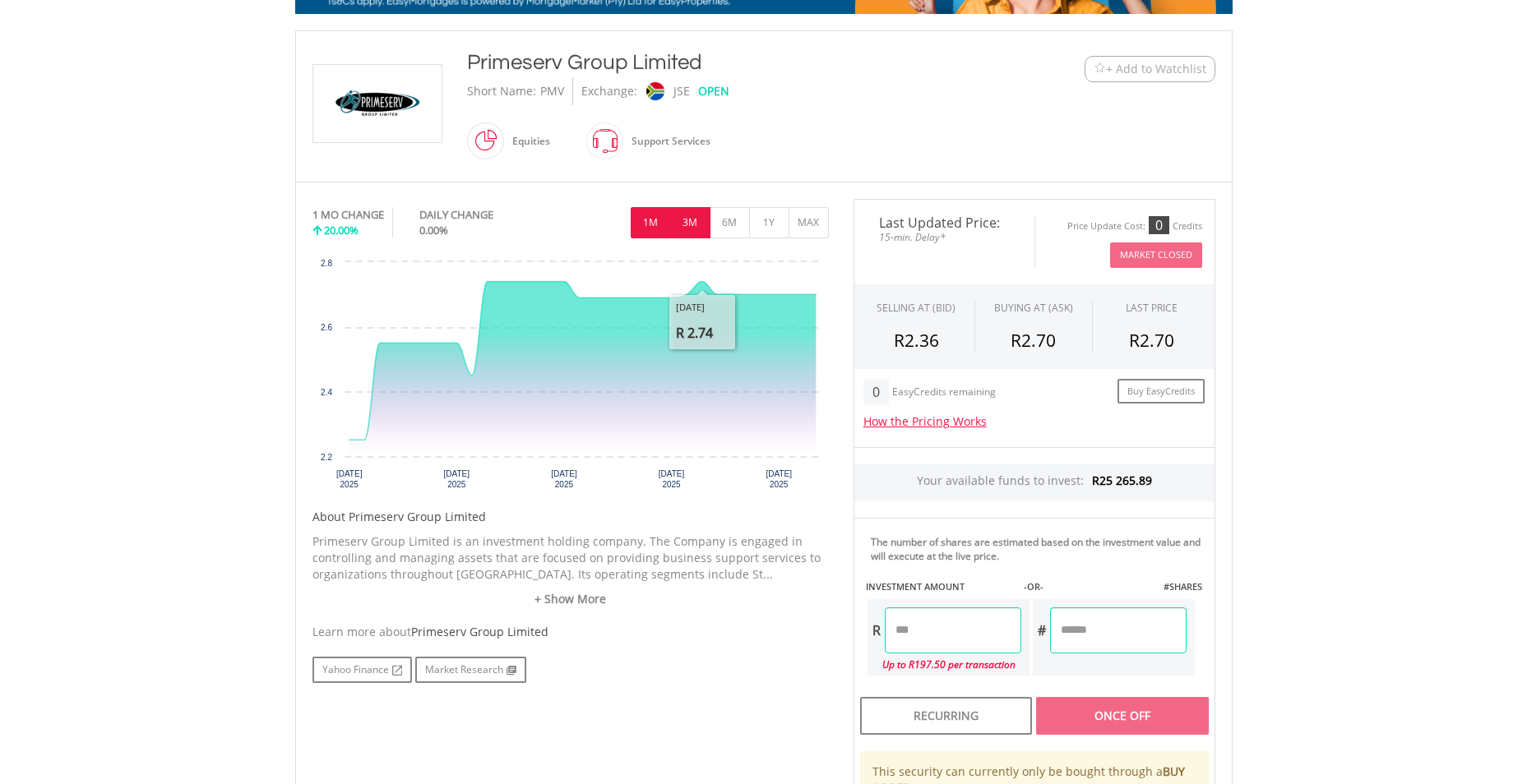
click at [693, 228] on button "3M" at bounding box center [690, 223] width 41 height 32
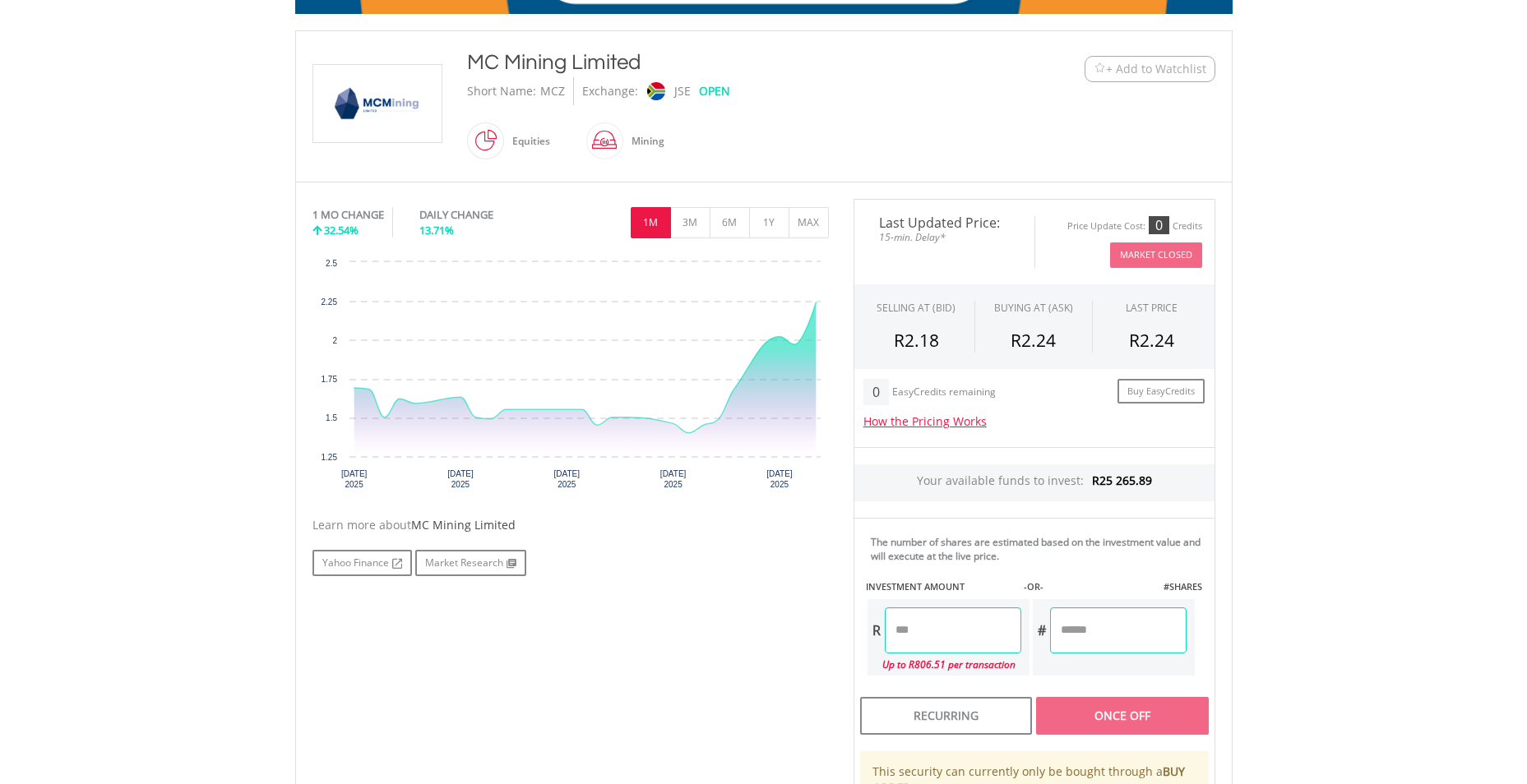
scroll to position [247, 0]
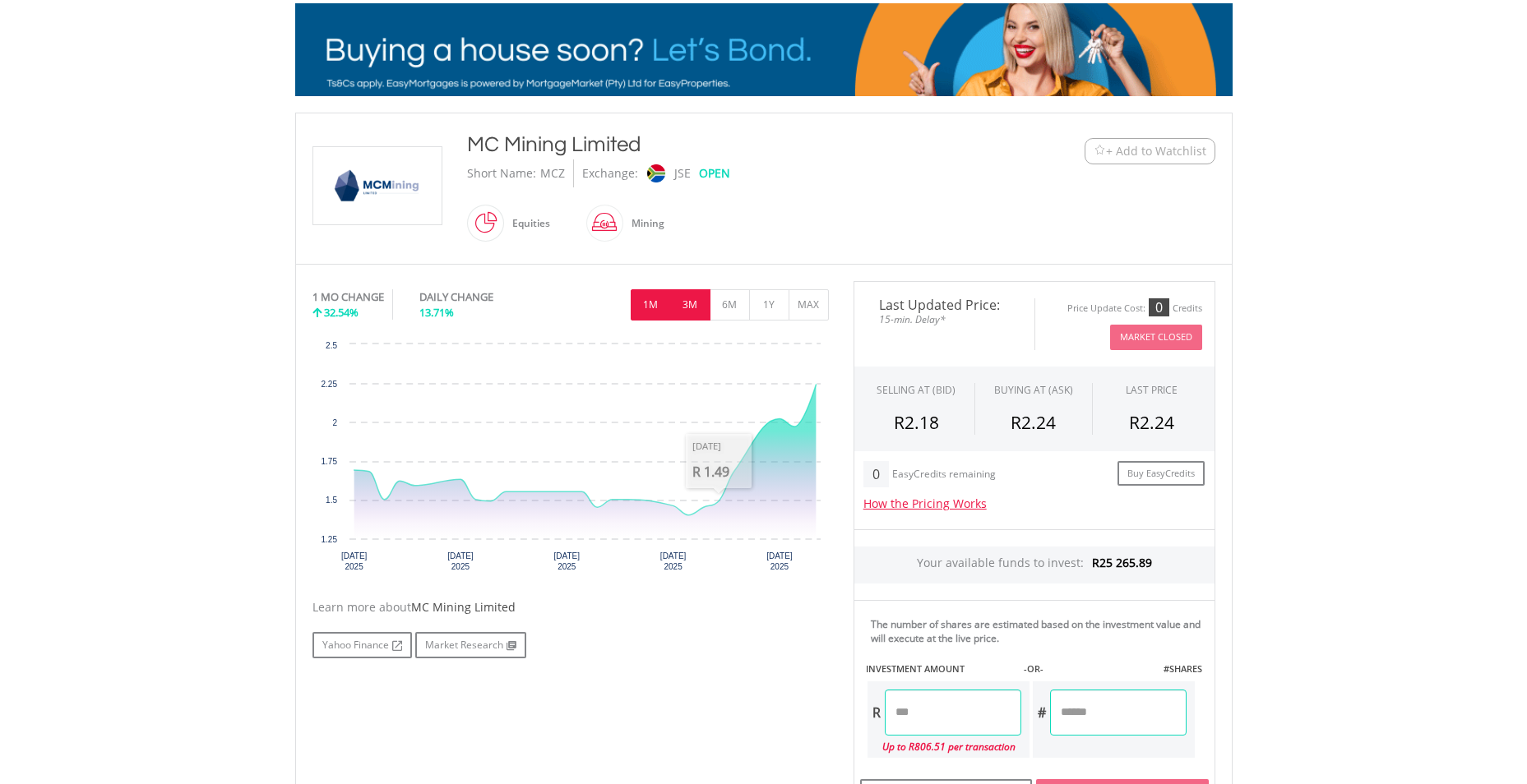
click at [690, 302] on button "3M" at bounding box center [690, 305] width 41 height 32
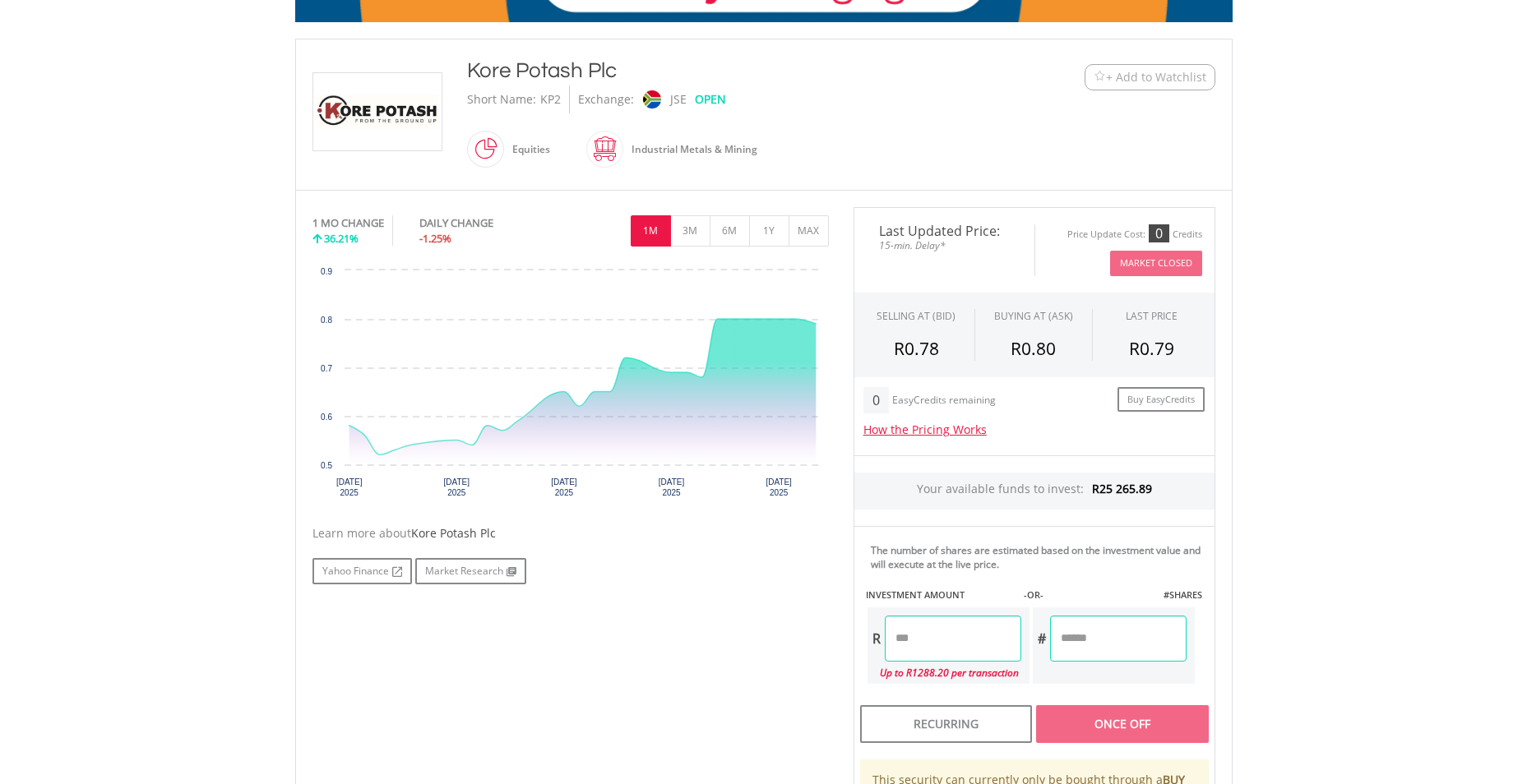
scroll to position [329, 0]
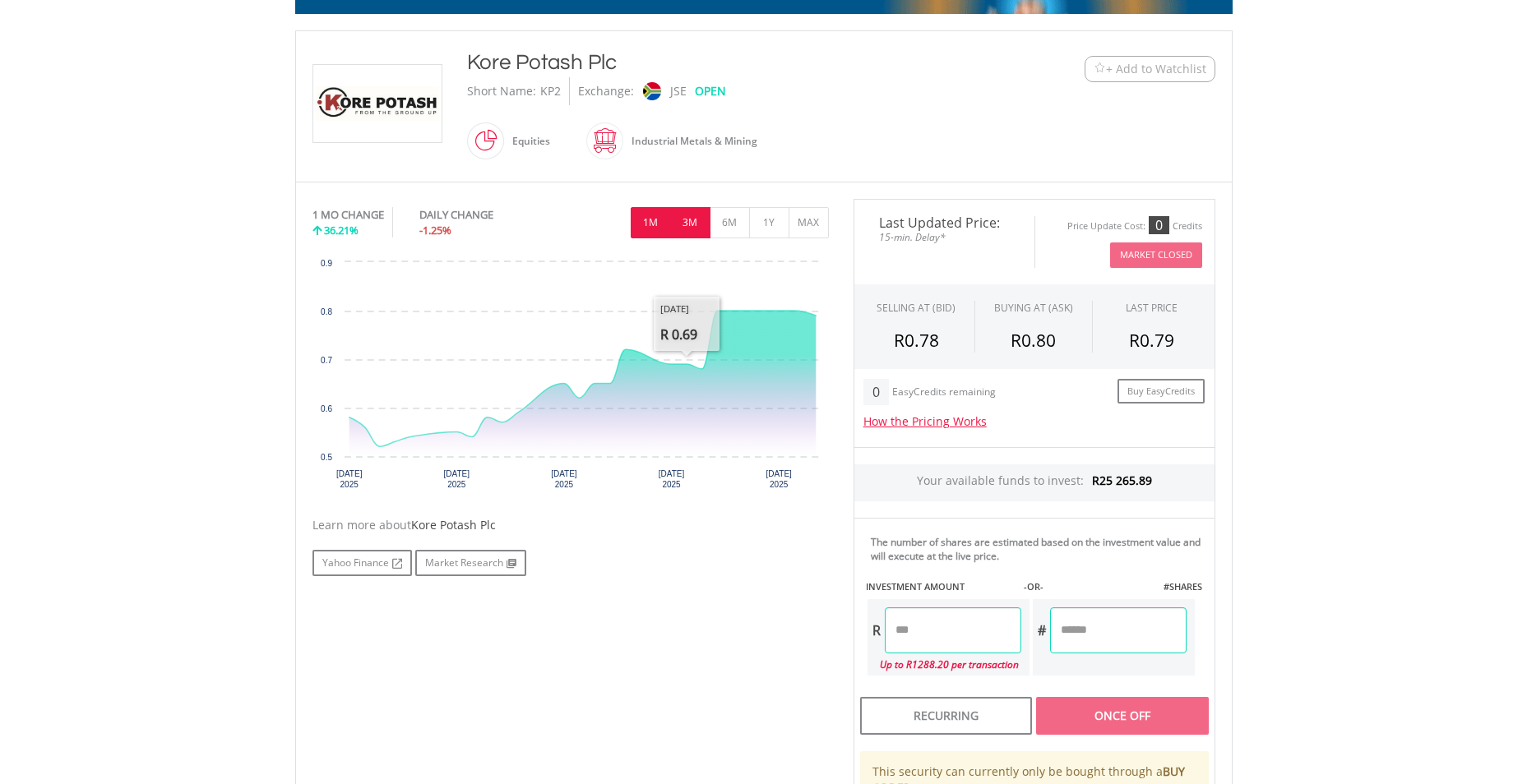
click at [695, 226] on button "3M" at bounding box center [690, 223] width 41 height 32
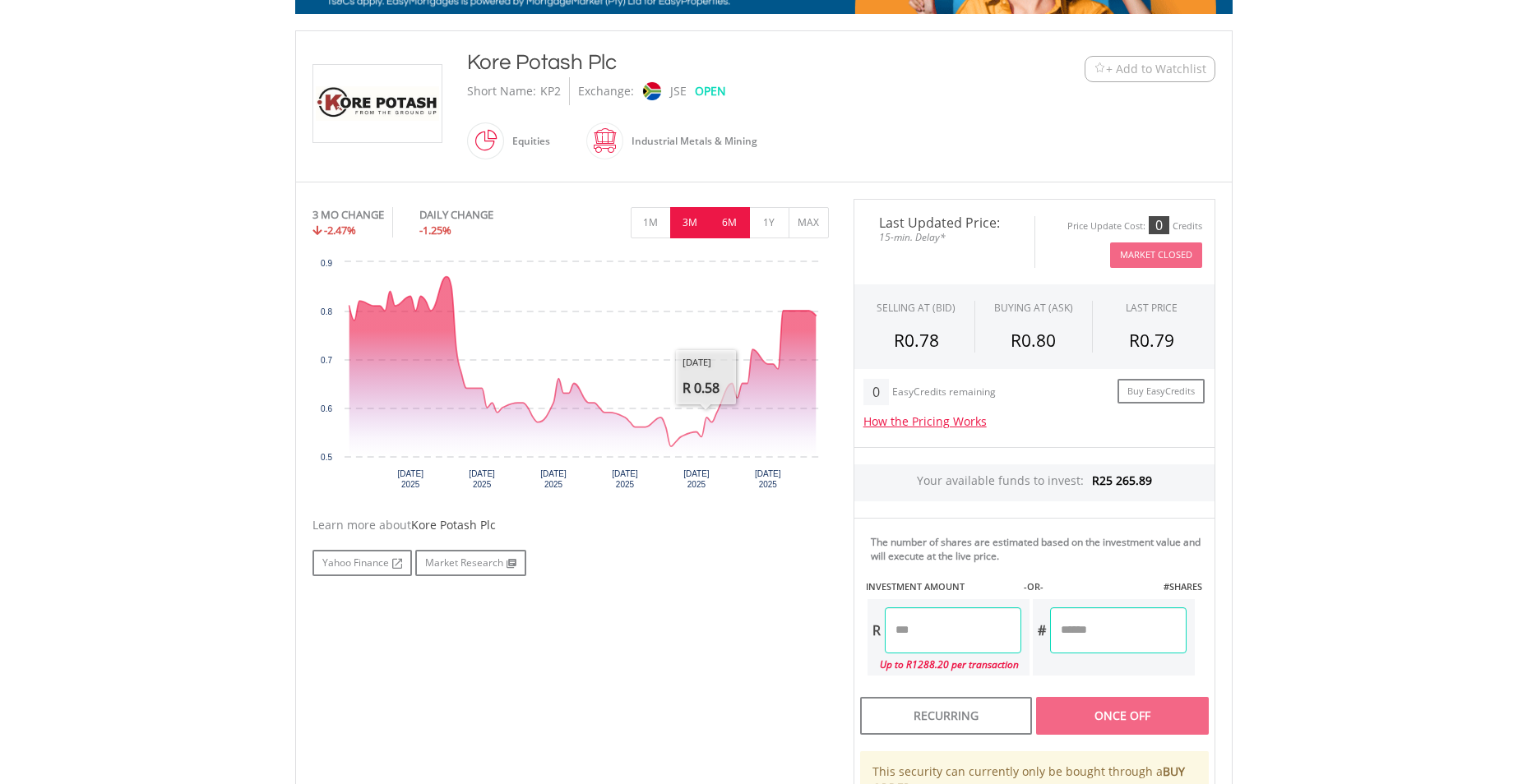
click at [724, 226] on button "6M" at bounding box center [729, 223] width 41 height 32
